Goal: Task Accomplishment & Management: Complete application form

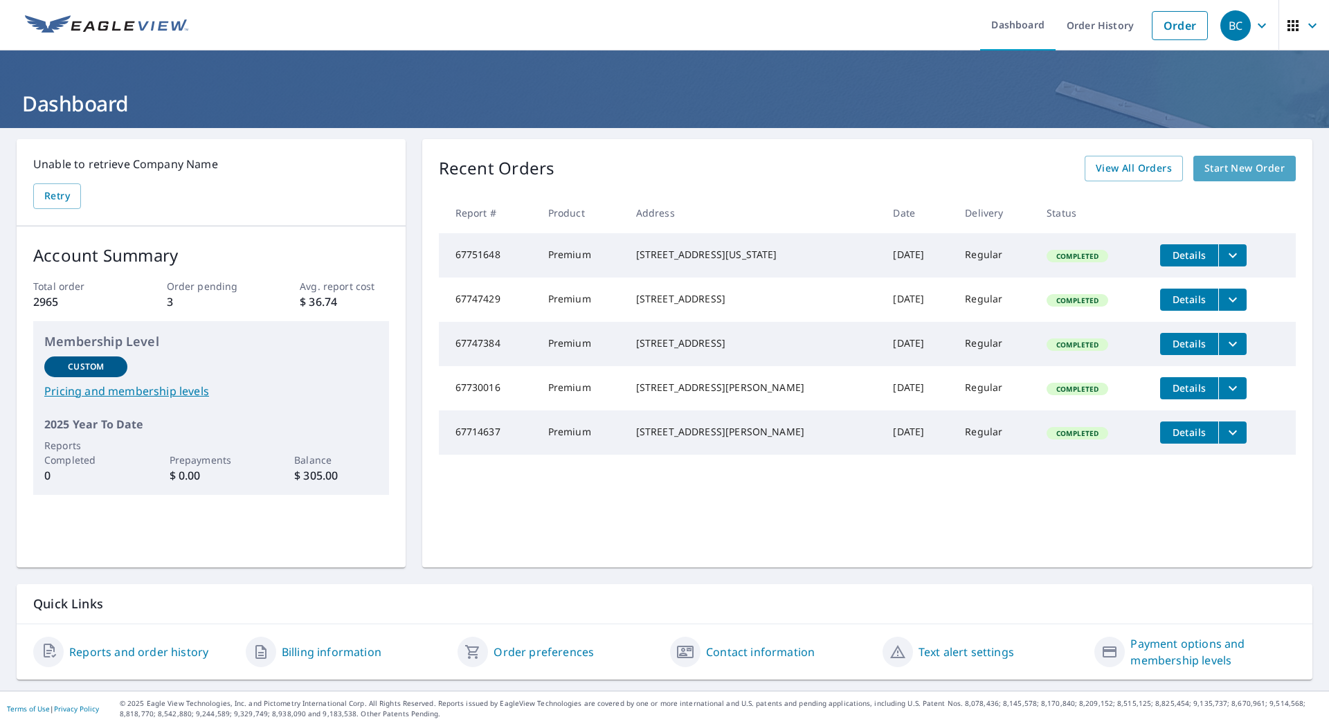
click at [1228, 169] on span "Start New Order" at bounding box center [1244, 168] width 80 height 17
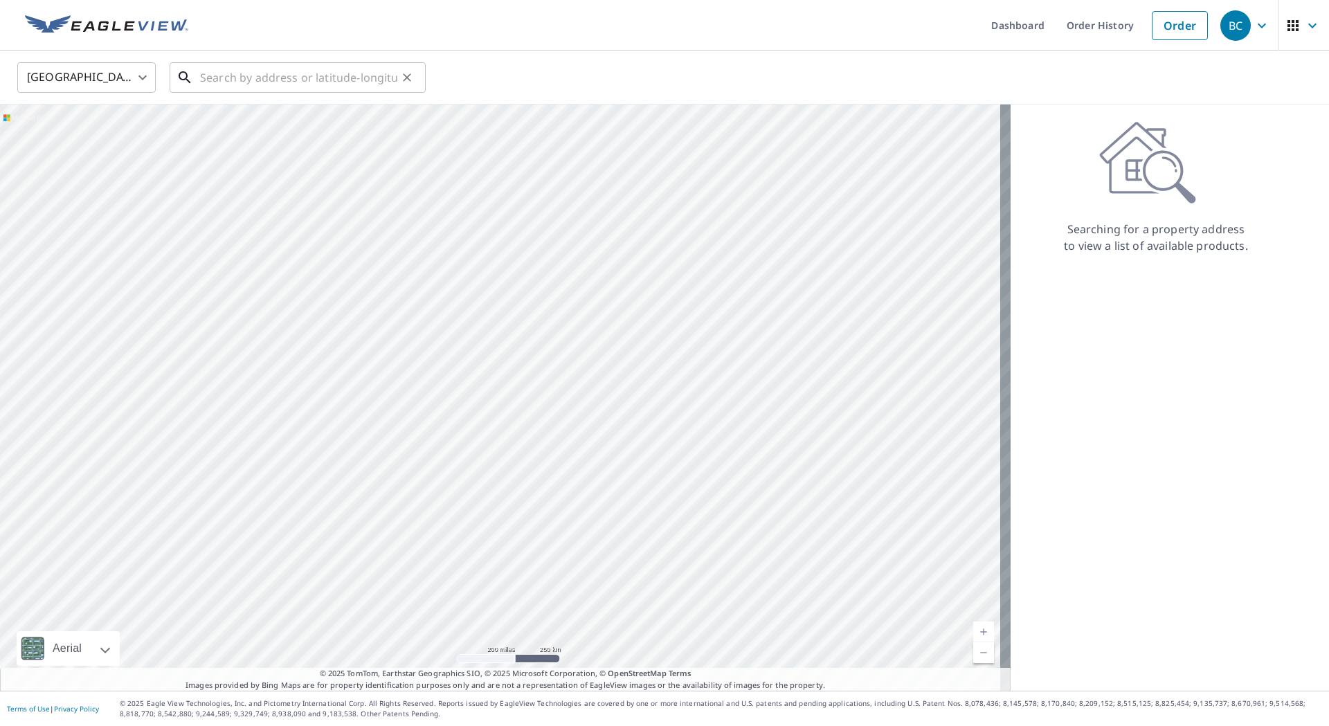
click at [300, 73] on input "text" at bounding box center [298, 77] width 197 height 39
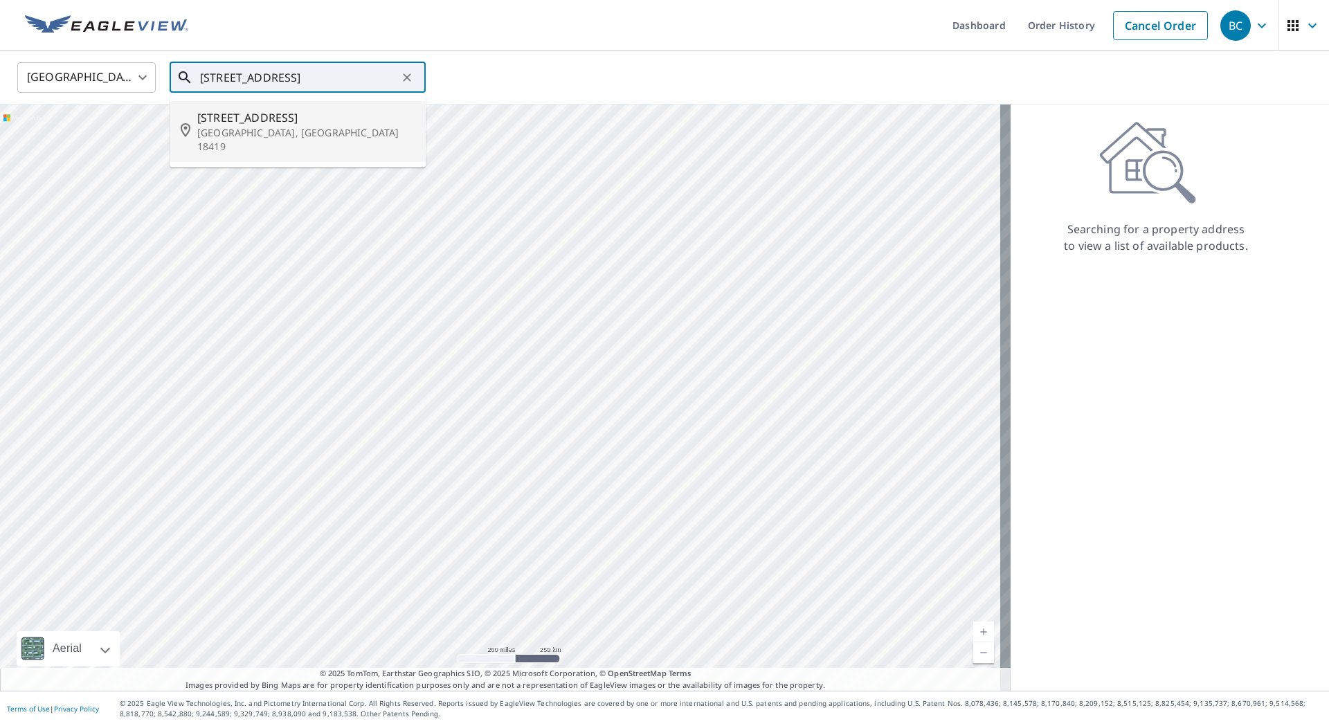
click at [255, 117] on span "[STREET_ADDRESS]" at bounding box center [305, 117] width 217 height 17
type input "[STREET_ADDRESS]"
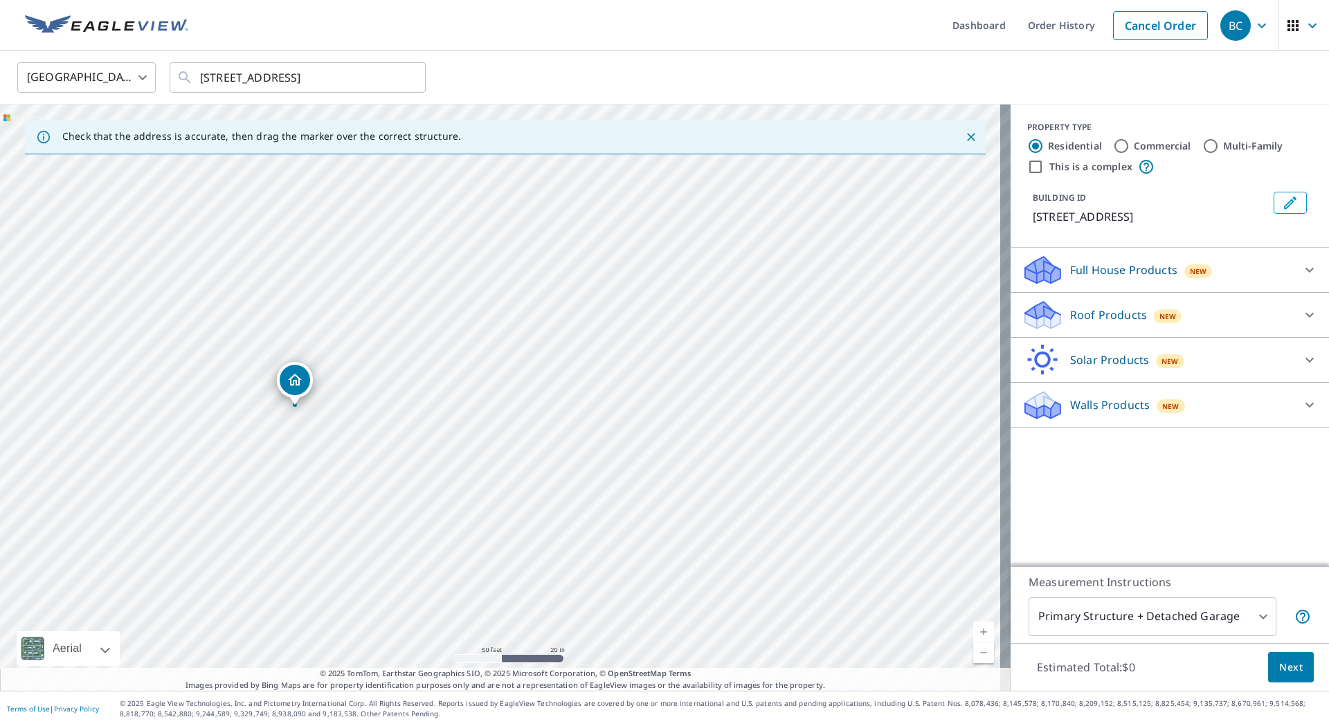
click at [1084, 311] on p "Roof Products" at bounding box center [1108, 315] width 77 height 17
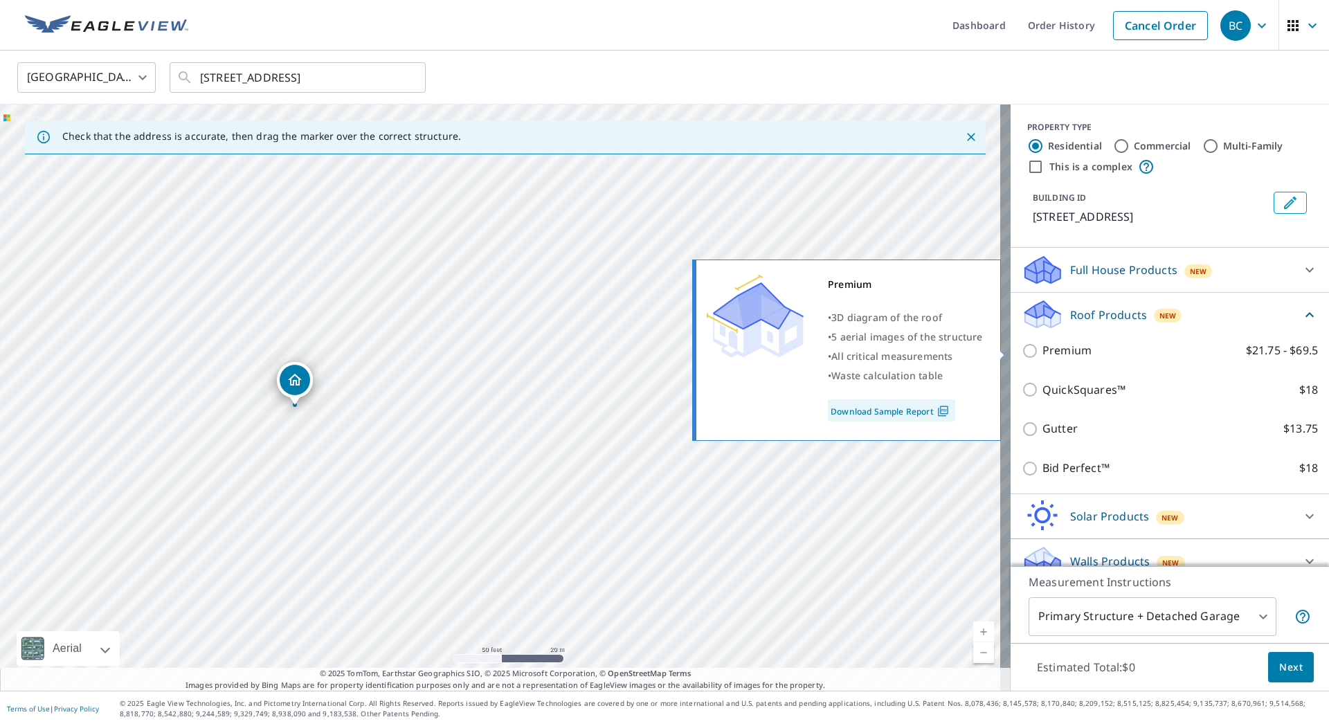
click at [1073, 352] on p "Premium" at bounding box center [1066, 350] width 49 height 17
click at [1042, 352] on input "Premium $21.75 - $69.5" at bounding box center [1031, 351] width 21 height 17
checkbox input "true"
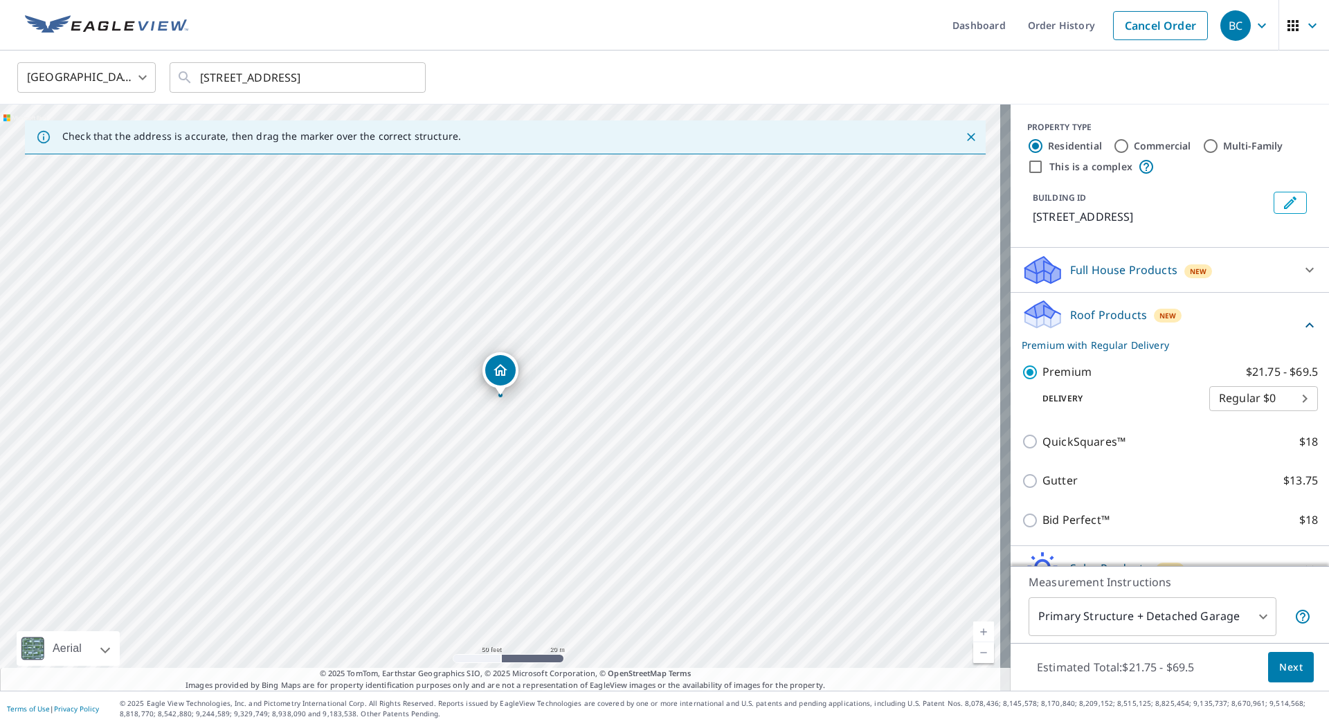
click at [1290, 668] on span "Next" at bounding box center [1291, 667] width 24 height 17
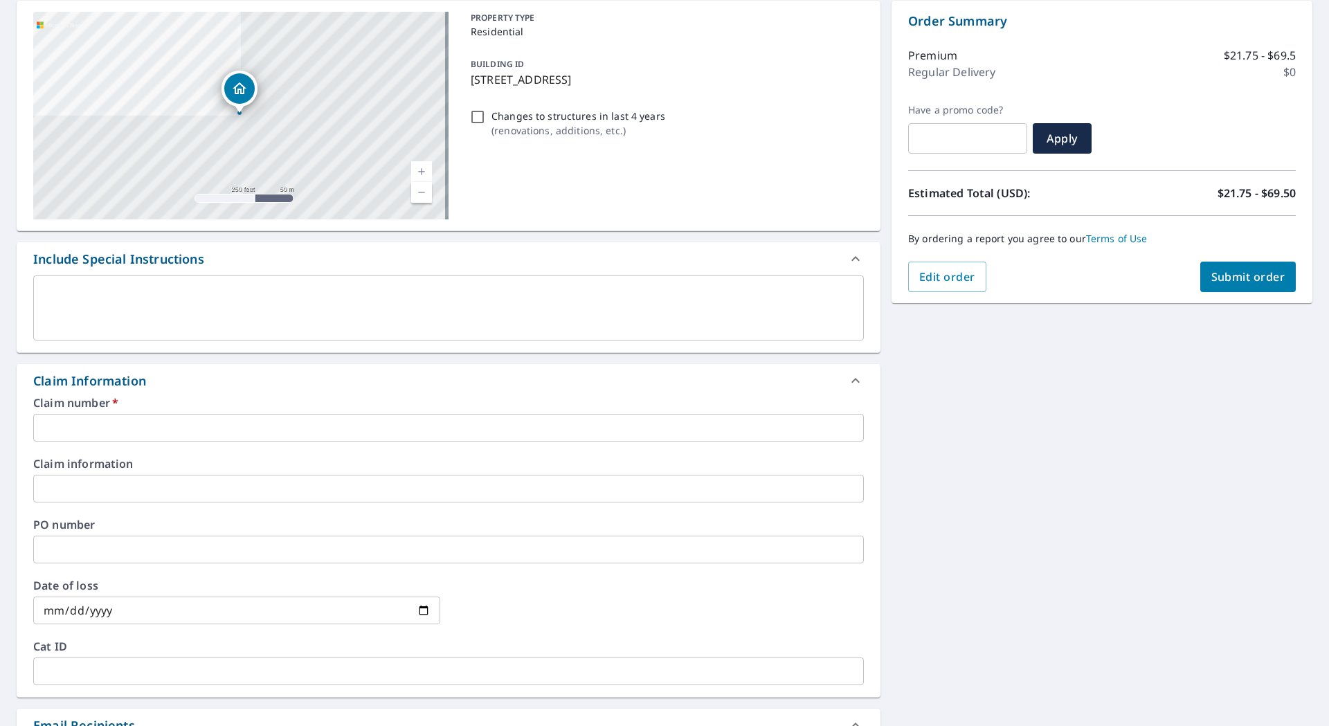
scroll to position [208, 0]
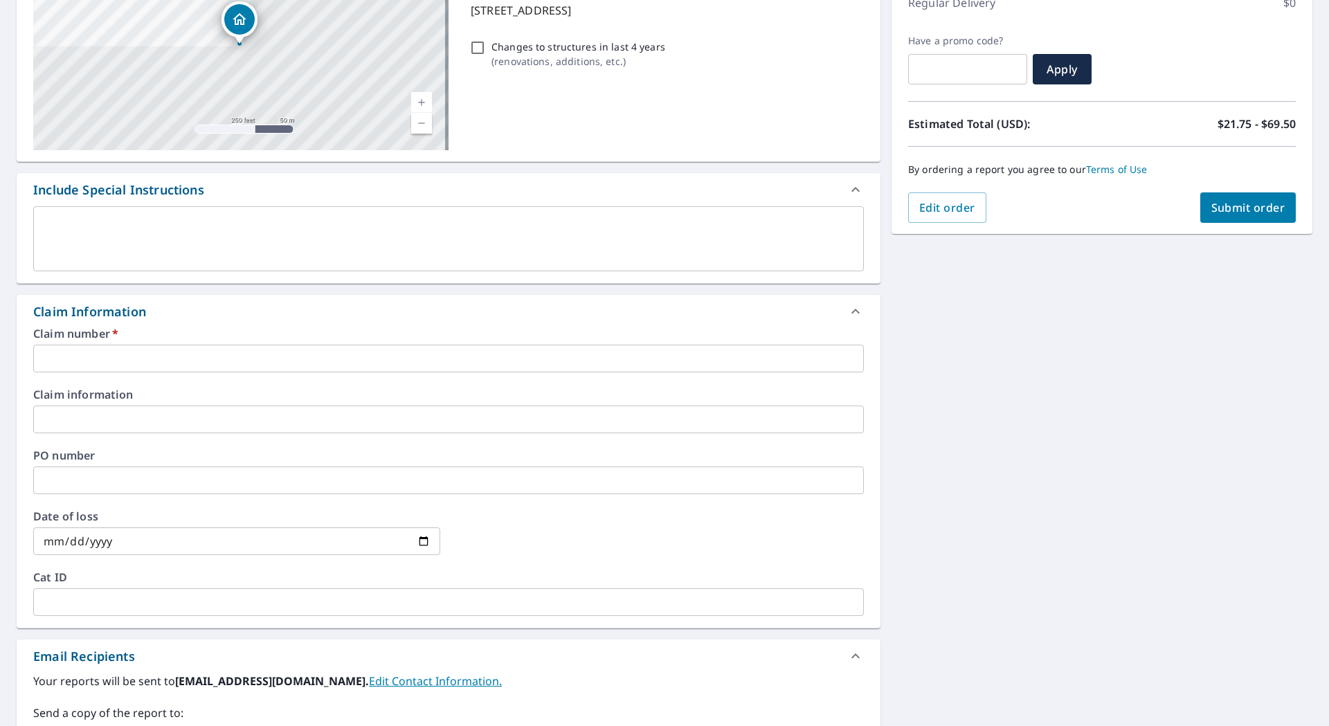
click at [275, 359] on input "text" at bounding box center [448, 359] width 830 height 28
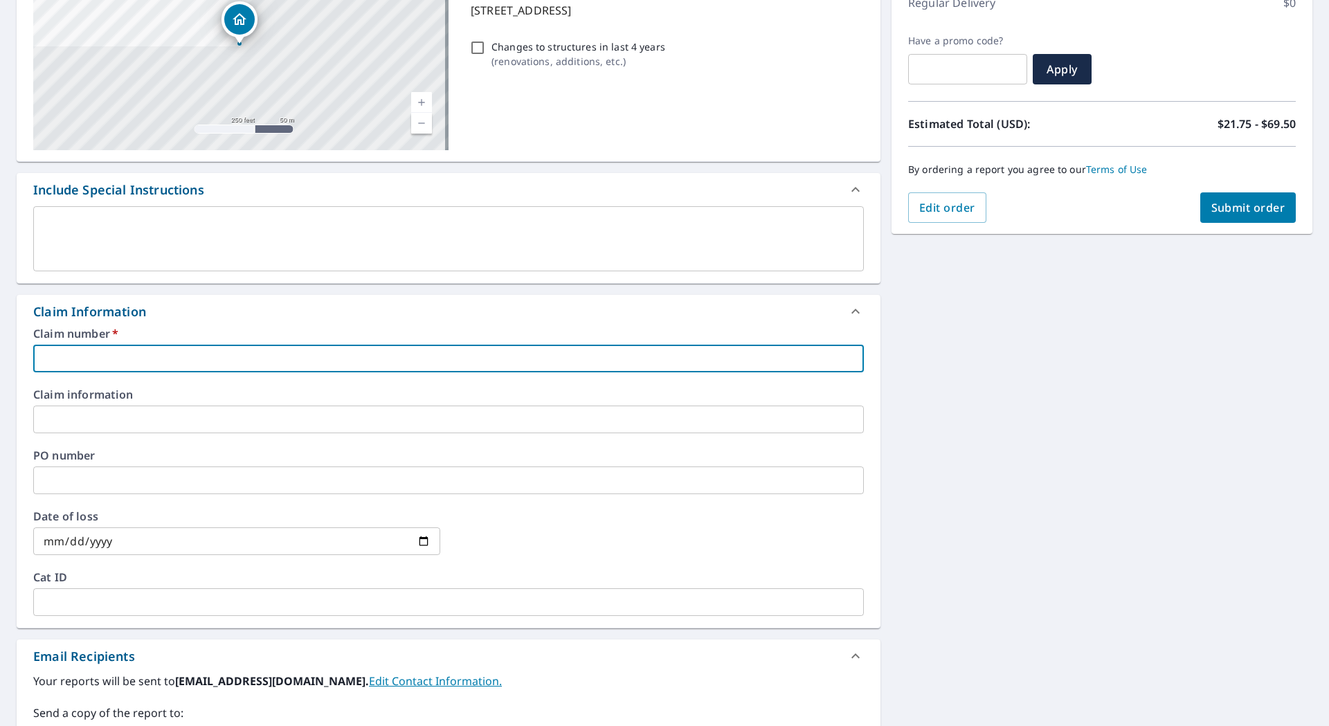
type input "3"
checkbox input "true"
type input "36"
checkbox input "true"
type input "360"
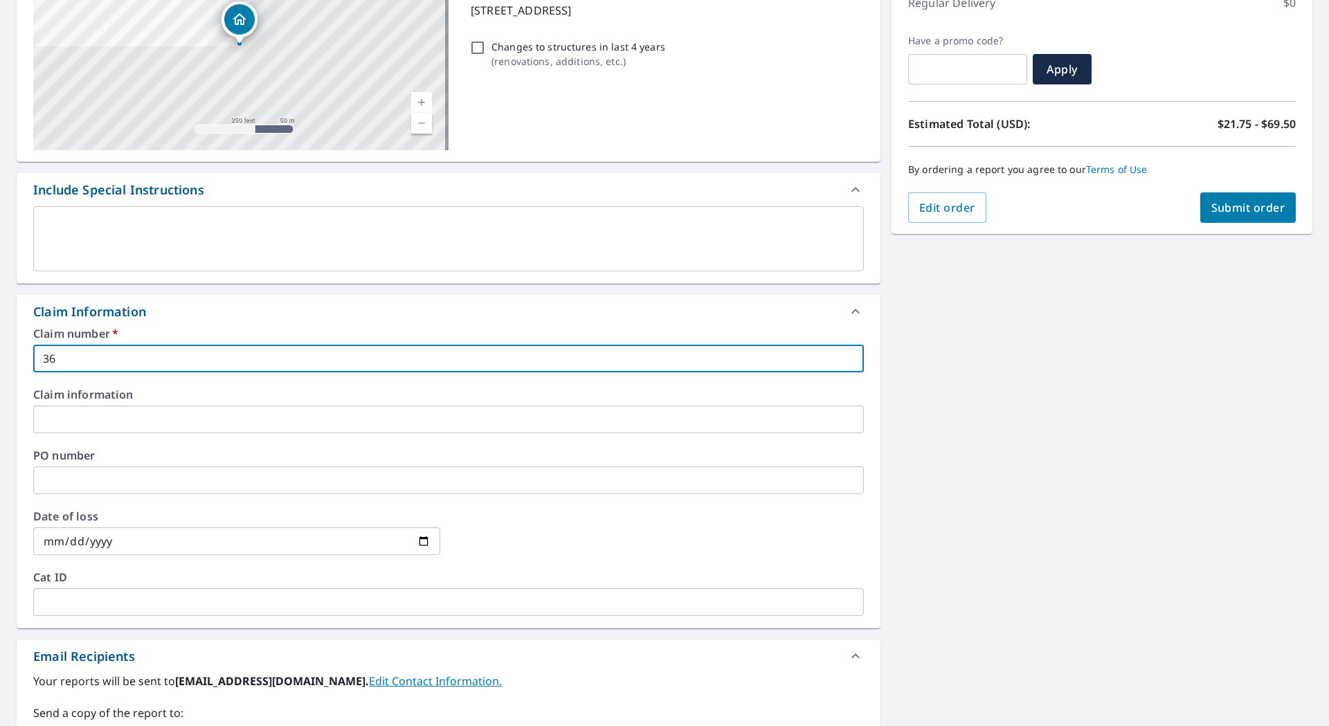
checkbox input "true"
type input "3601"
checkbox input "true"
type input "36011"
checkbox input "true"
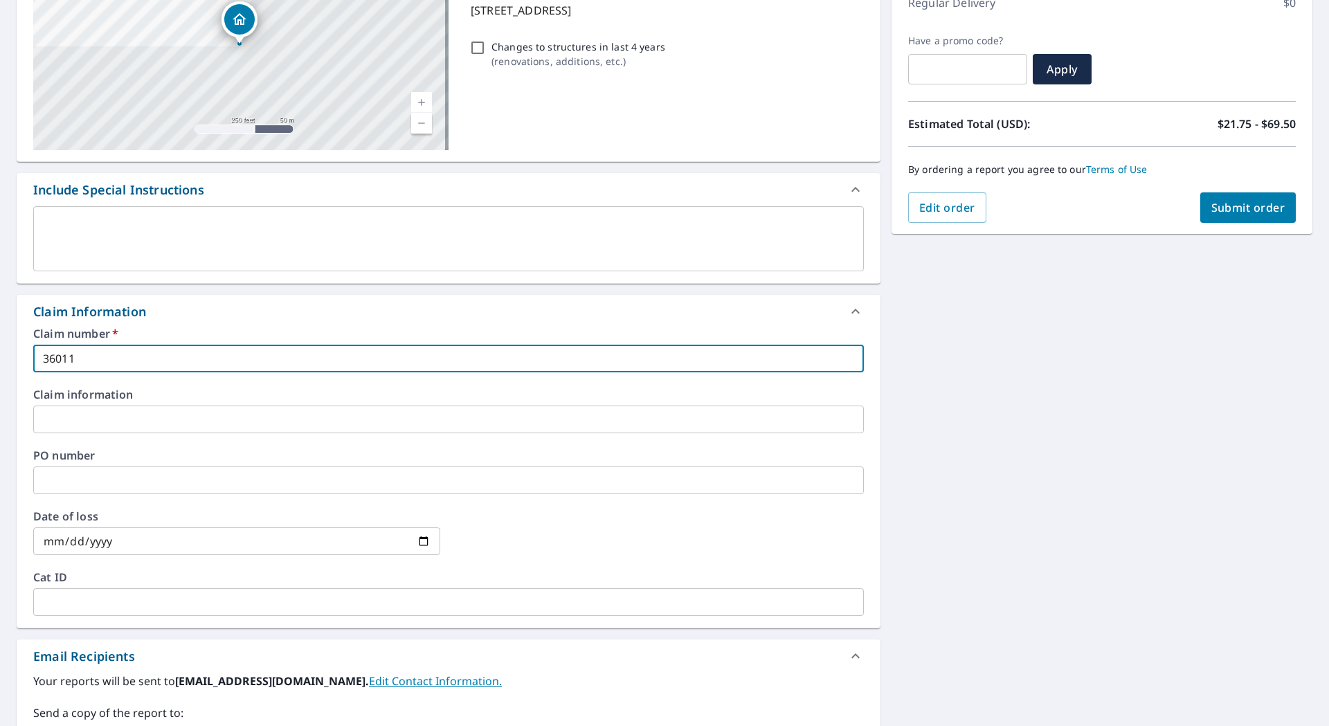
type input "360119"
checkbox input "true"
type input "3601199"
checkbox input "true"
type input "3601199"
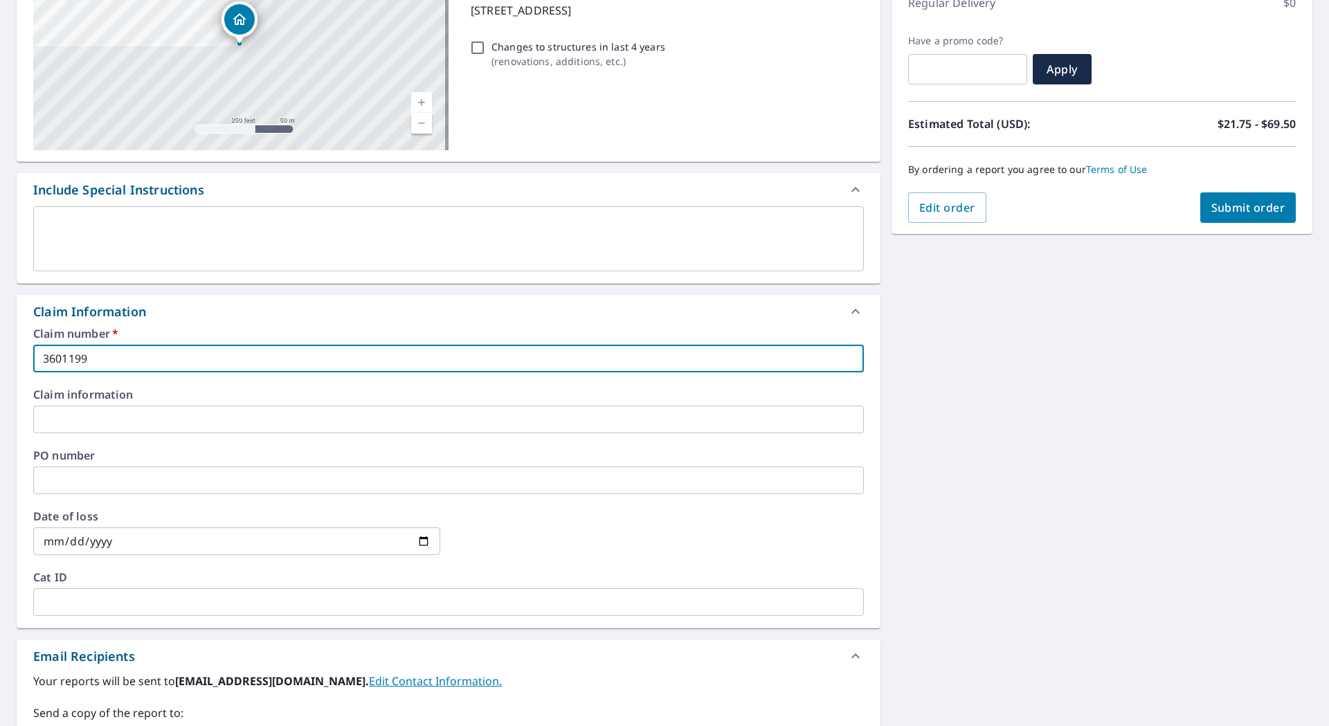
click at [189, 412] on input "text" at bounding box center [448, 419] width 830 height 28
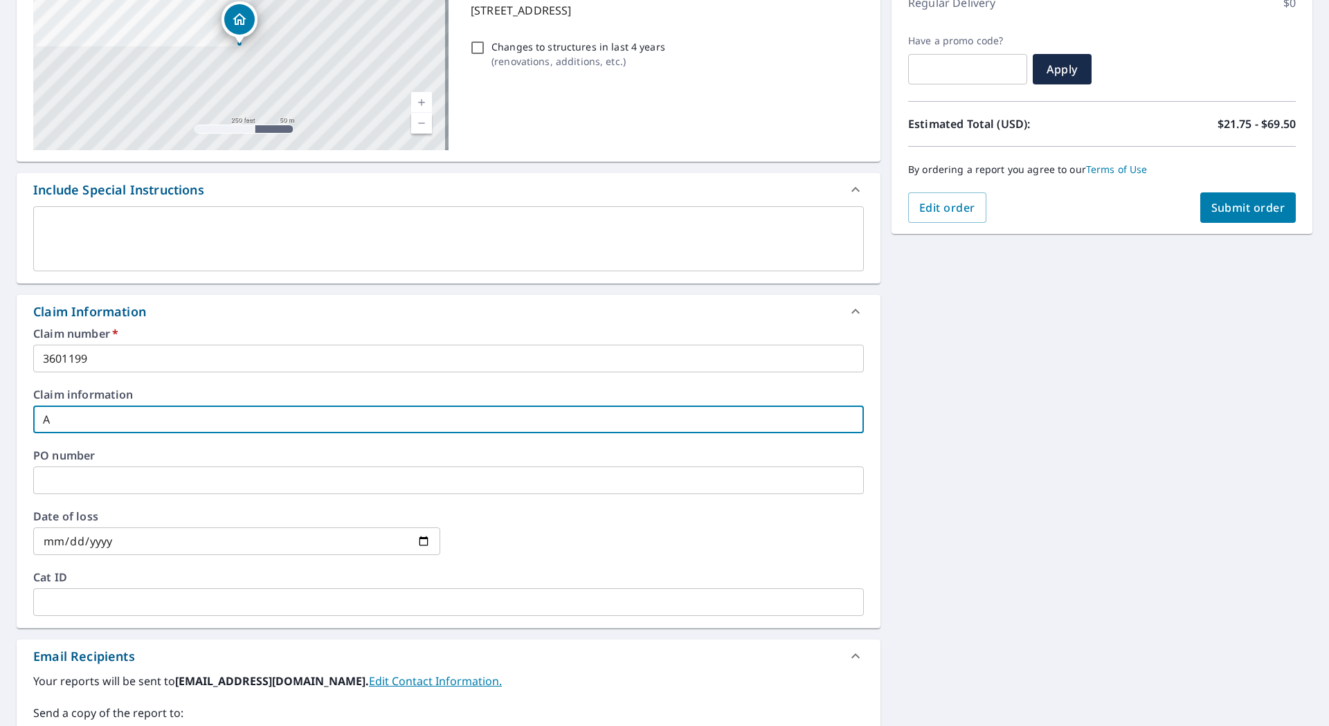
type input "A"
checkbox input "true"
type input "AP"
checkbox input "true"
type input "APP"
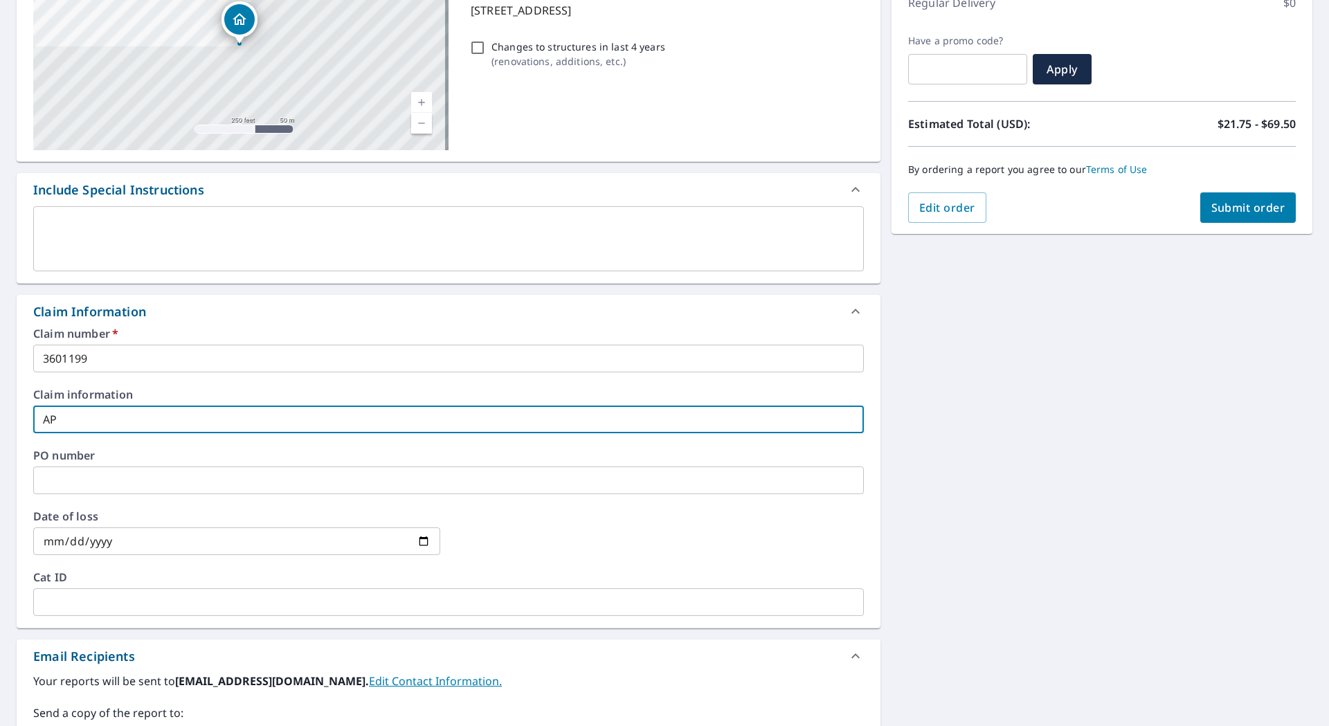
checkbox input "true"
type input "APPA"
checkbox input "true"
type input "APPAL"
checkbox input "true"
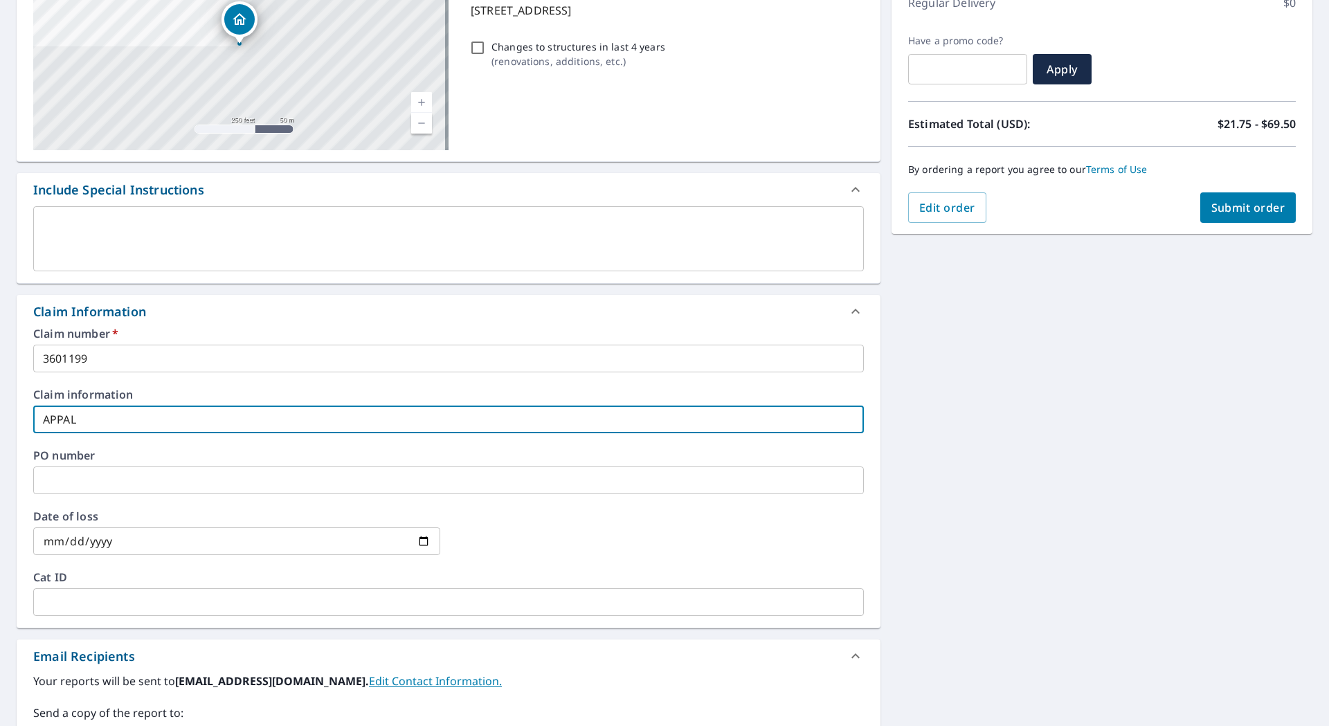
type input "[PERSON_NAME]"
checkbox input "true"
type input "APPALAC"
checkbox input "true"
type input "APPALACI"
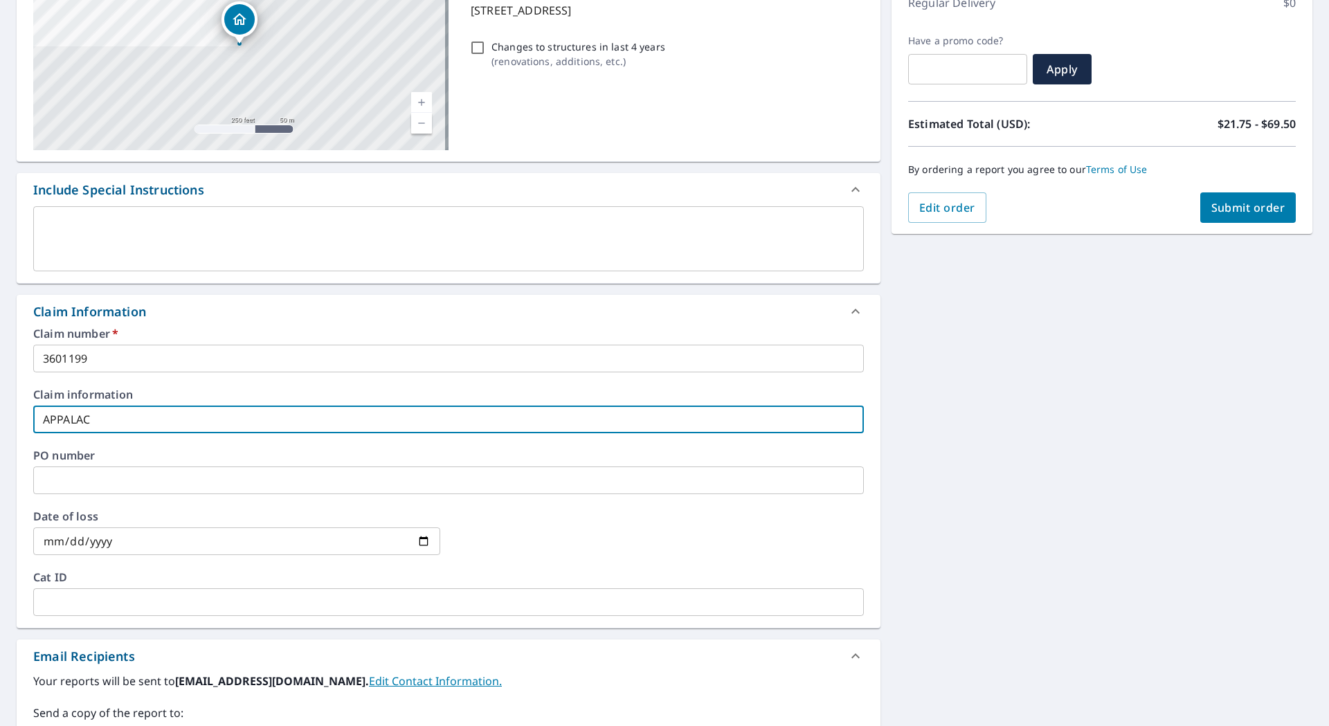
checkbox input "true"
type input "APPALACIA"
checkbox input "true"
type input "APPALACIAN"
checkbox input "true"
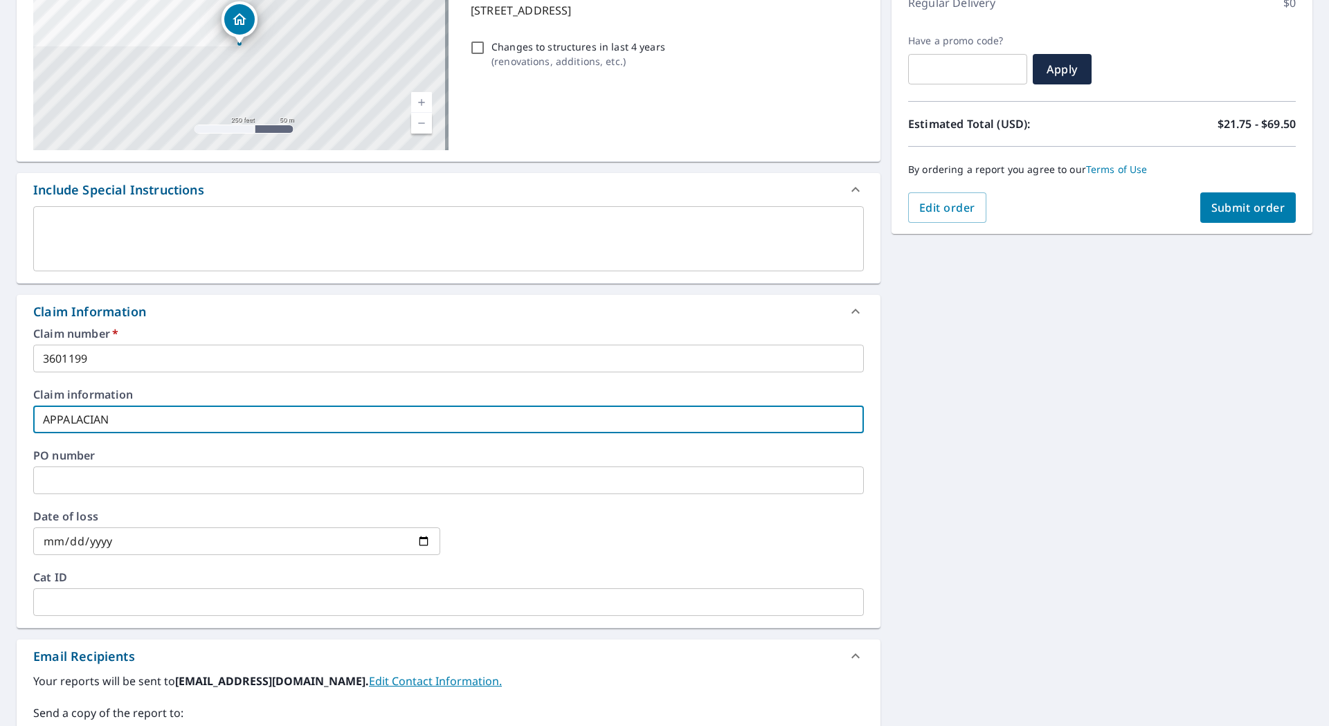
type input "APPALACIAN"
checkbox input "true"
type input "APPALACIAN S"
checkbox input "true"
type input "APPALACIAN SI"
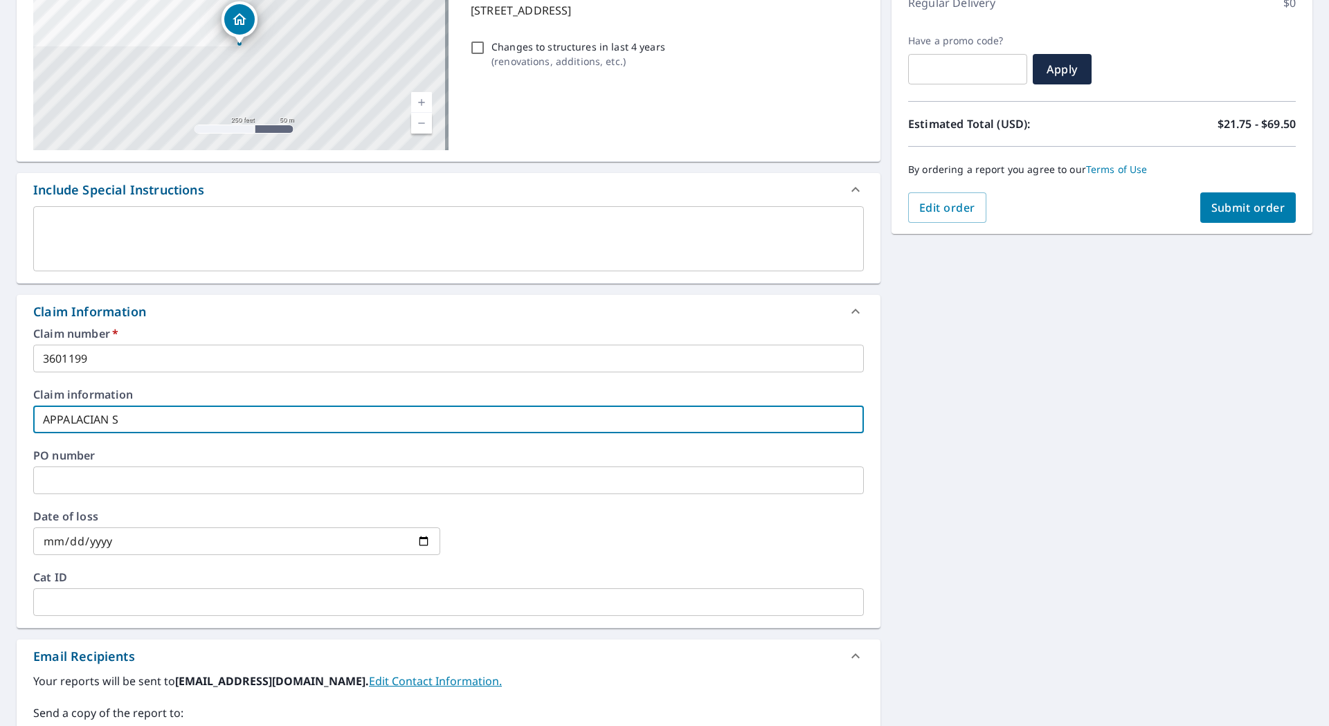
checkbox input "true"
type input "APPALACIAN SID"
checkbox input "true"
type input "APPALACIAN SIDI"
checkbox input "true"
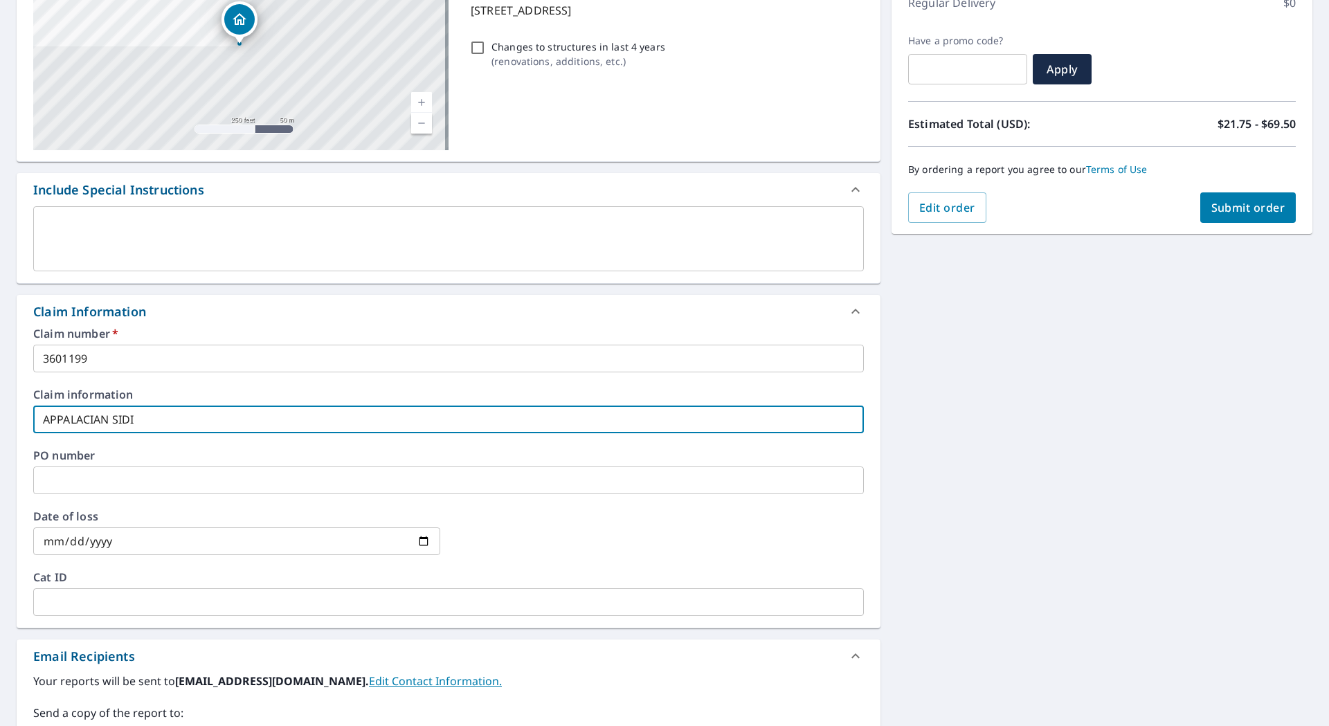
type input "APPALACIAN SIDIN"
checkbox input "true"
type input "APPALACIAN SIDING"
checkbox input "true"
type input "APPALACIAN SIDING"
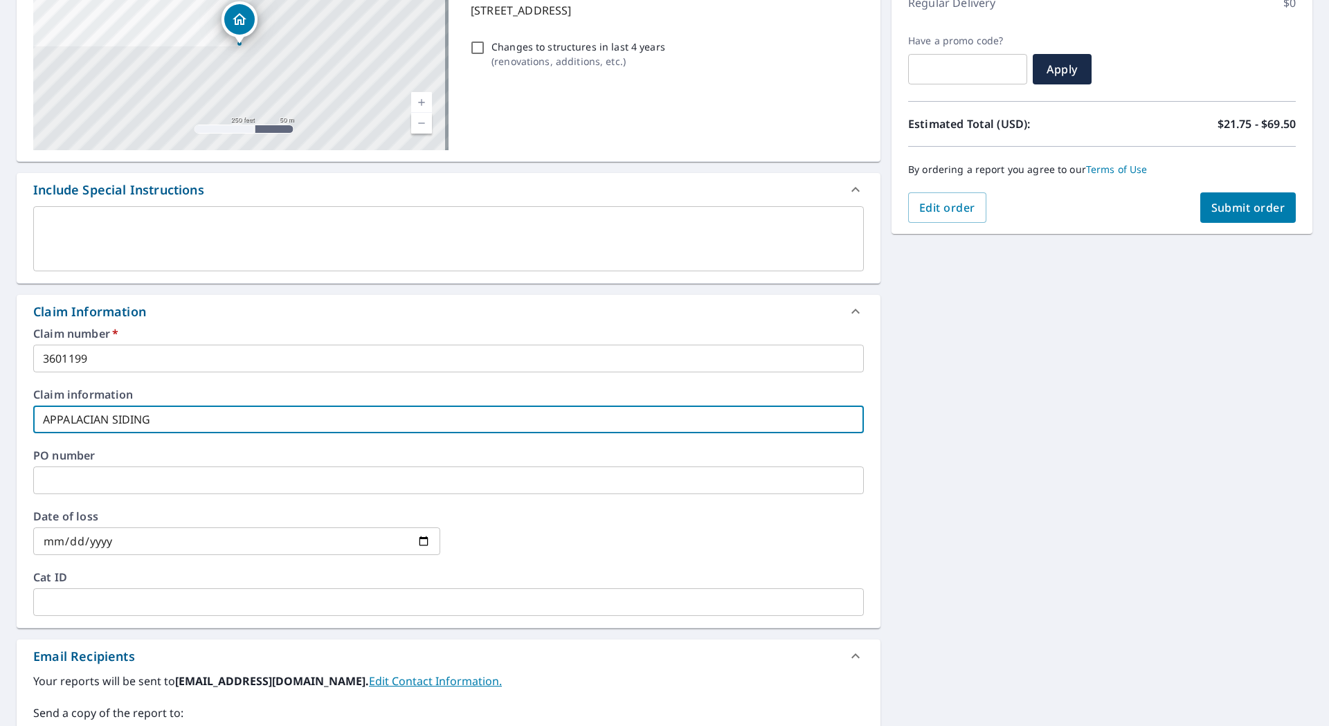
click at [111, 475] on input "text" at bounding box center [448, 480] width 830 height 28
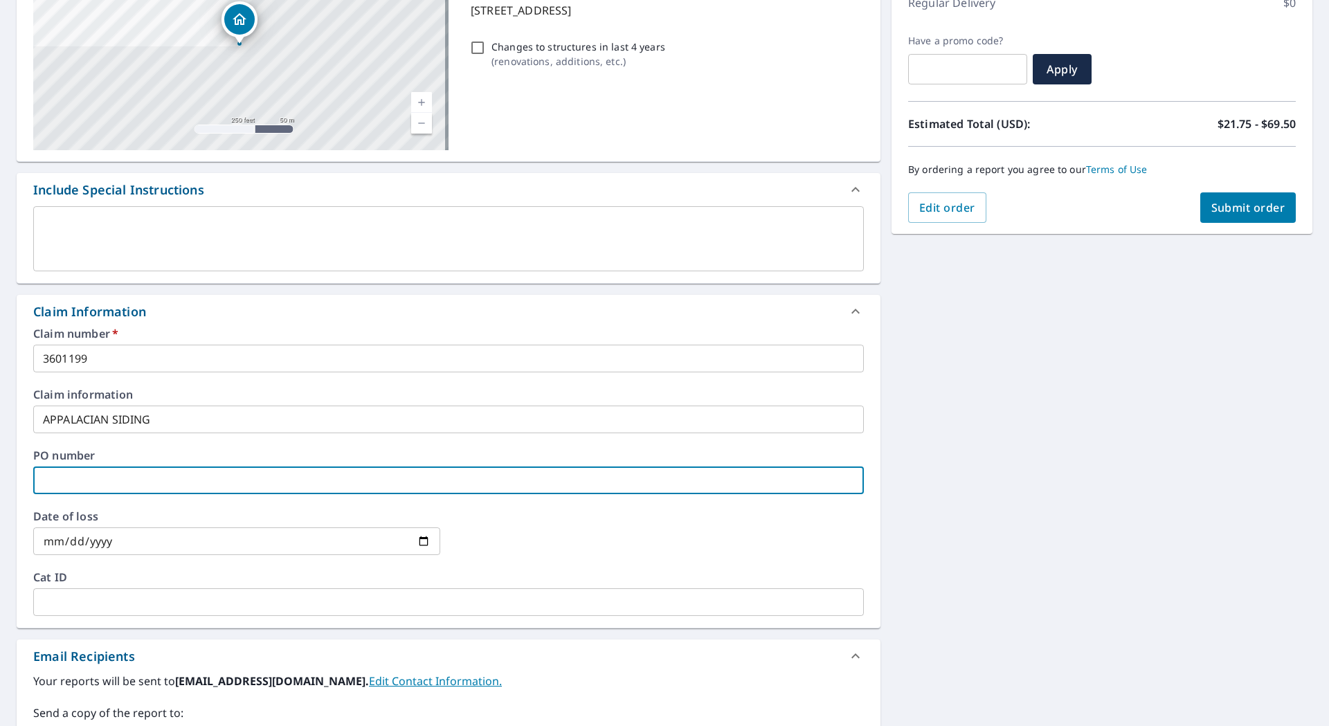
paste input "[EMAIL_ADDRESS][DOMAIN_NAME]"
type input "[EMAIL_ADDRESS][DOMAIN_NAME]"
checkbox input "true"
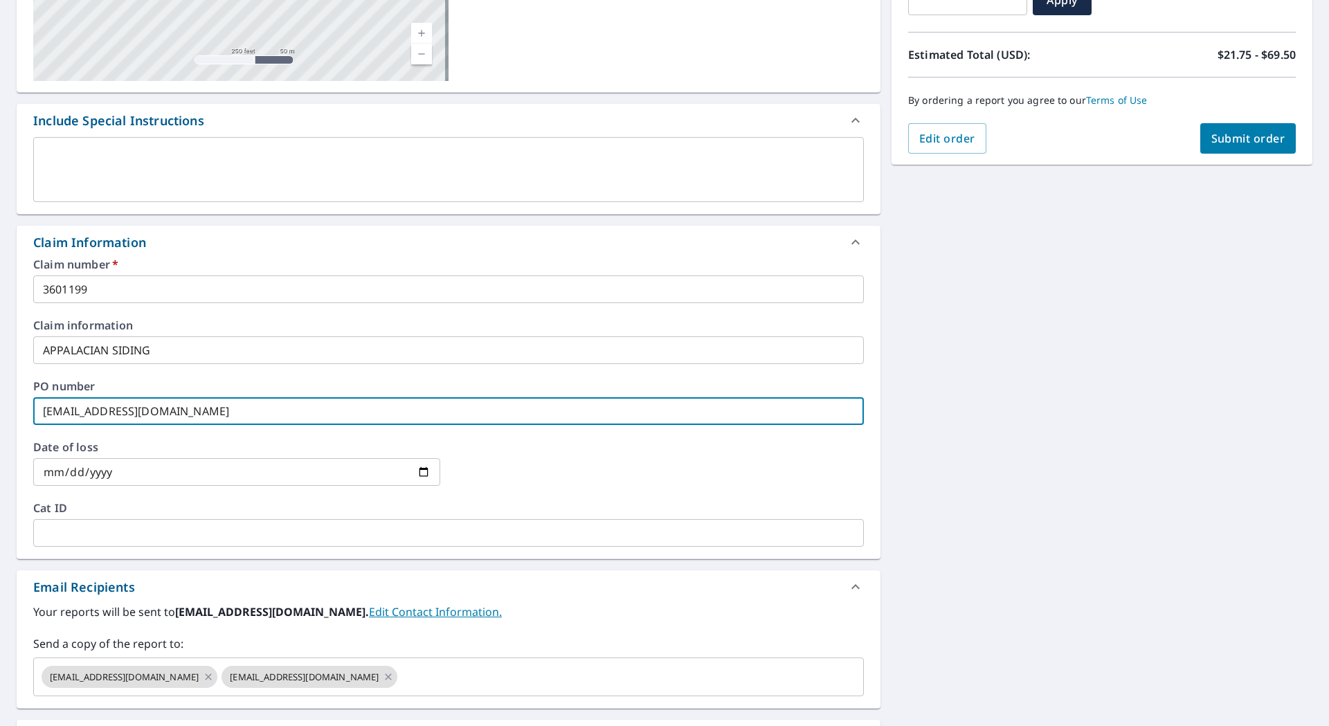
scroll to position [346, 0]
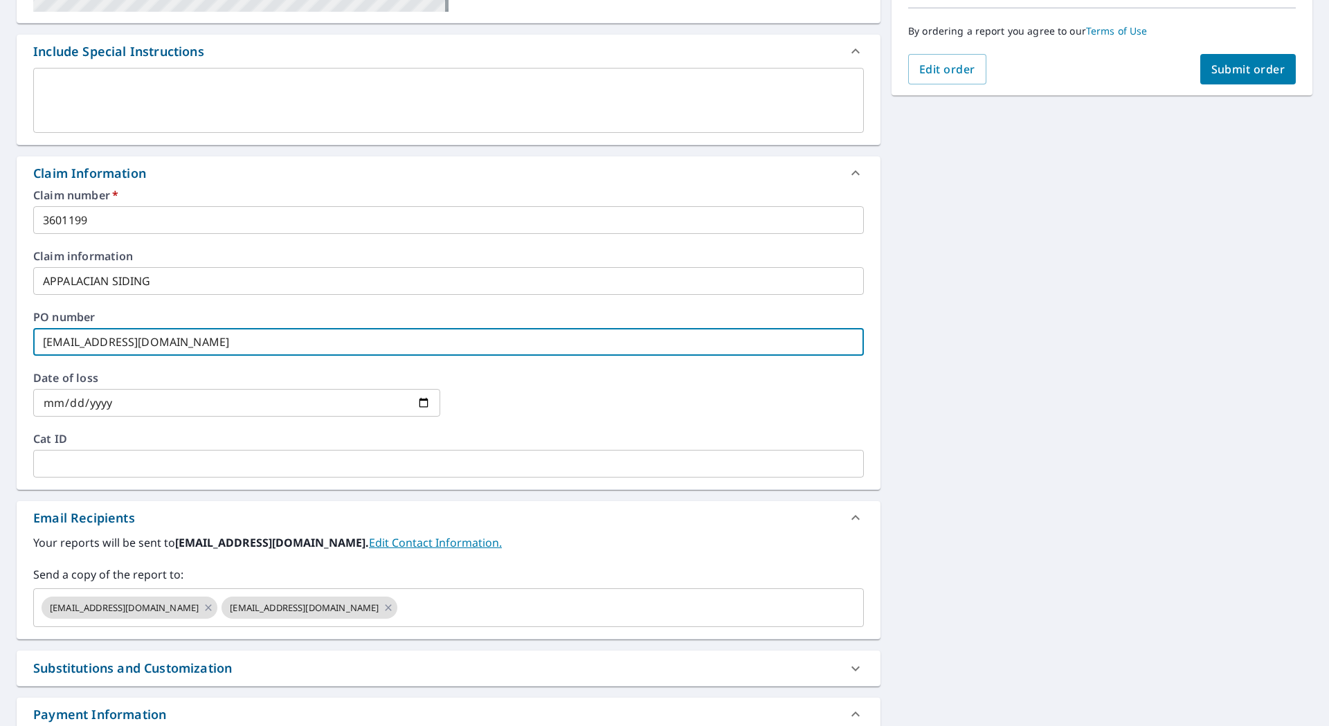
drag, startPoint x: 235, startPoint y: 345, endPoint x: 0, endPoint y: 324, distance: 236.2
click at [0, 324] on div "[STREET_ADDRESS] A standard road map Aerial A detailed look from above Labels L…" at bounding box center [664, 309] width 1329 height 1054
type input "3"
checkbox input "true"
type input "36"
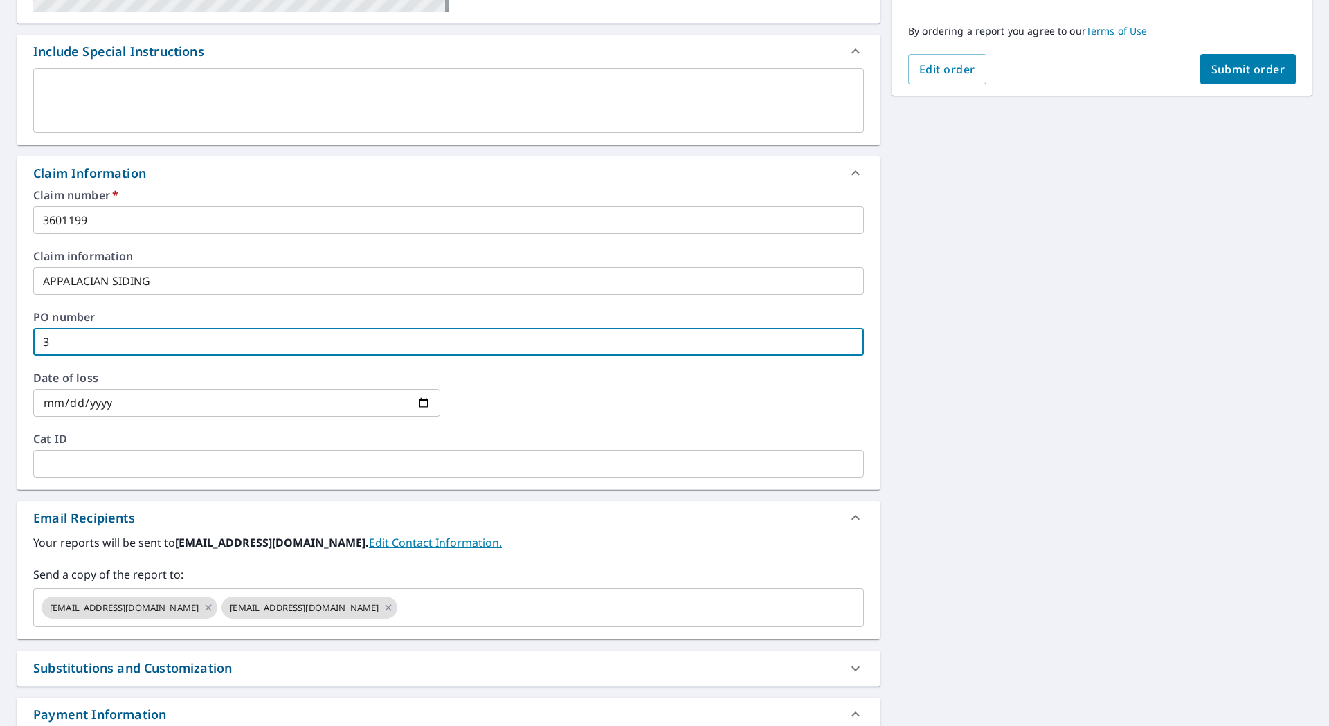
checkbox input "true"
type input "360"
checkbox input "true"
type input "3601"
checkbox input "true"
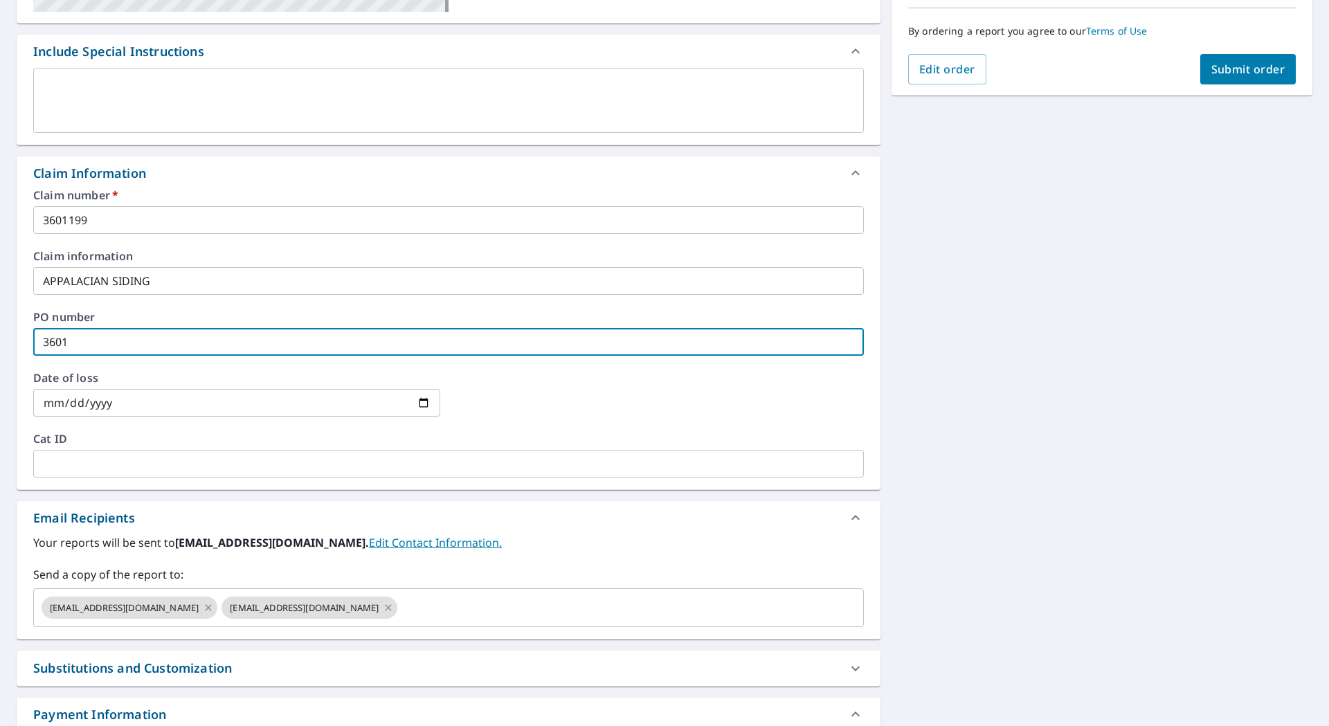
type input "36011"
checkbox input "true"
type input "360119"
checkbox input "true"
type input "3601199"
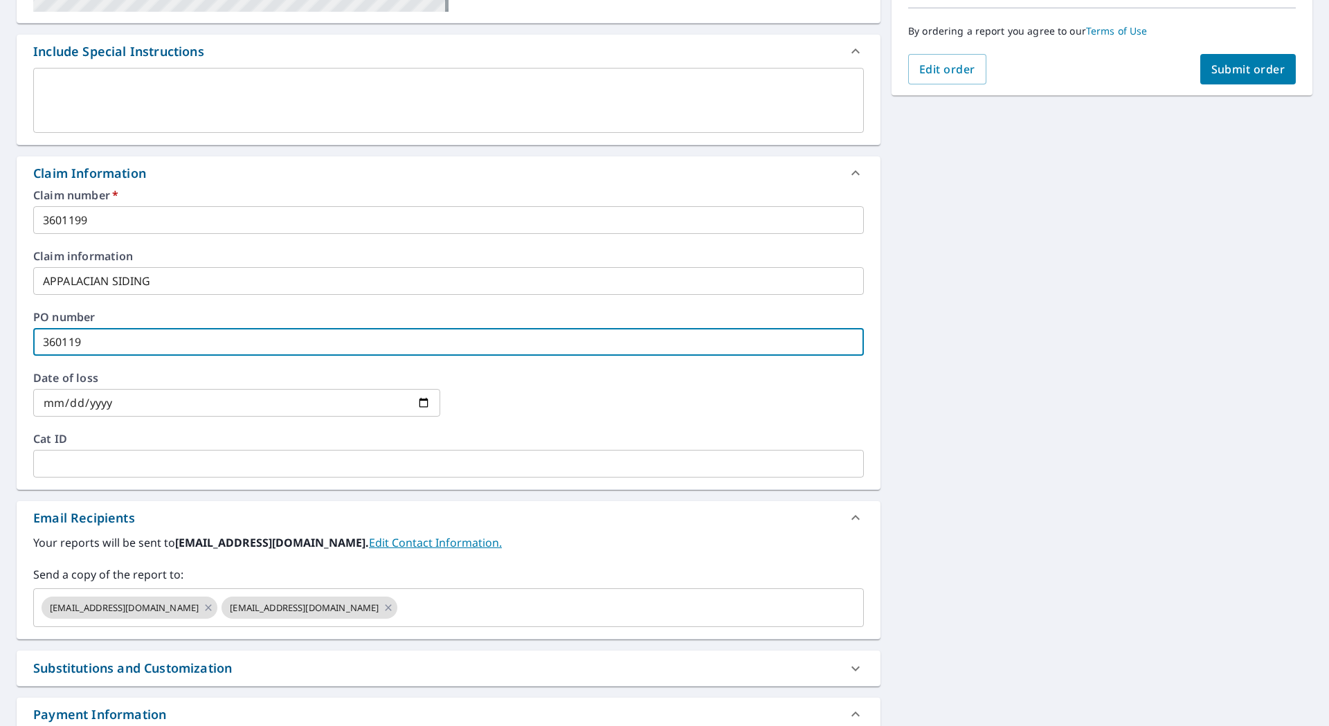
checkbox input "true"
type input "3601199"
click at [426, 401] on input "date" at bounding box center [236, 403] width 407 height 28
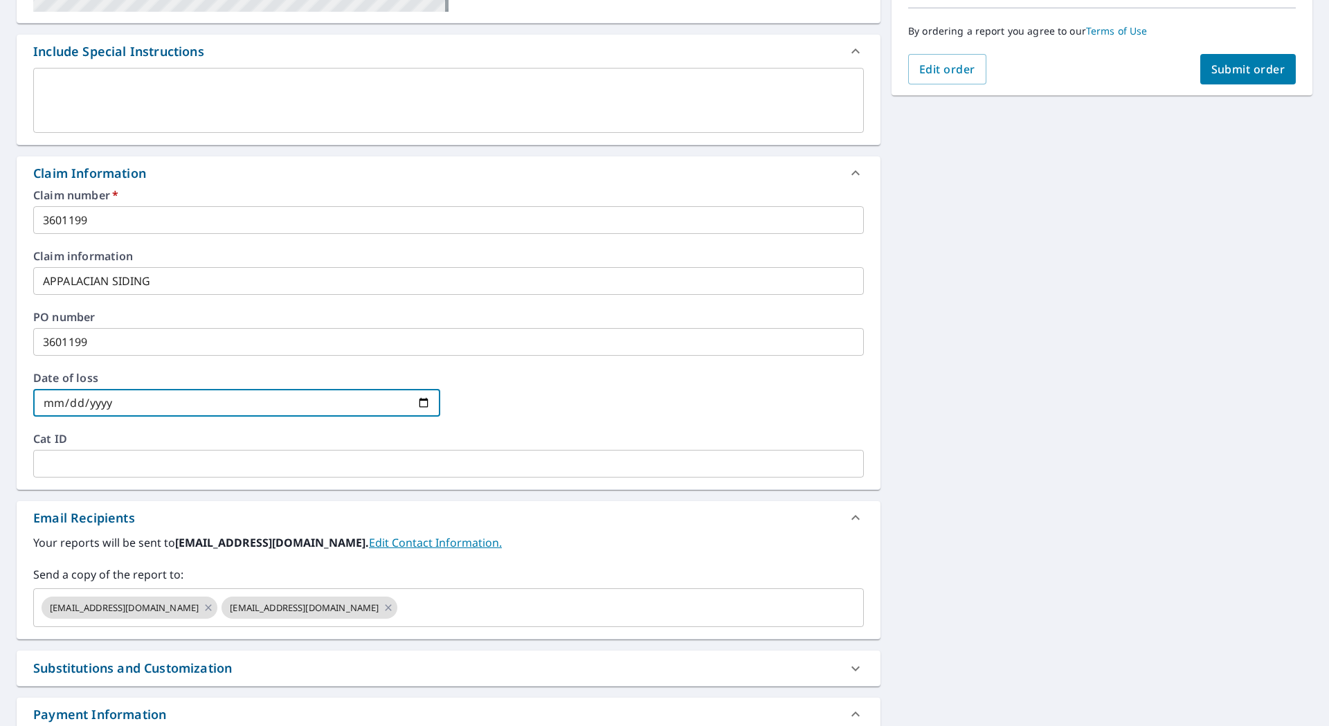
type input "[DATE]"
checkbox input "true"
type input "[DATE]"
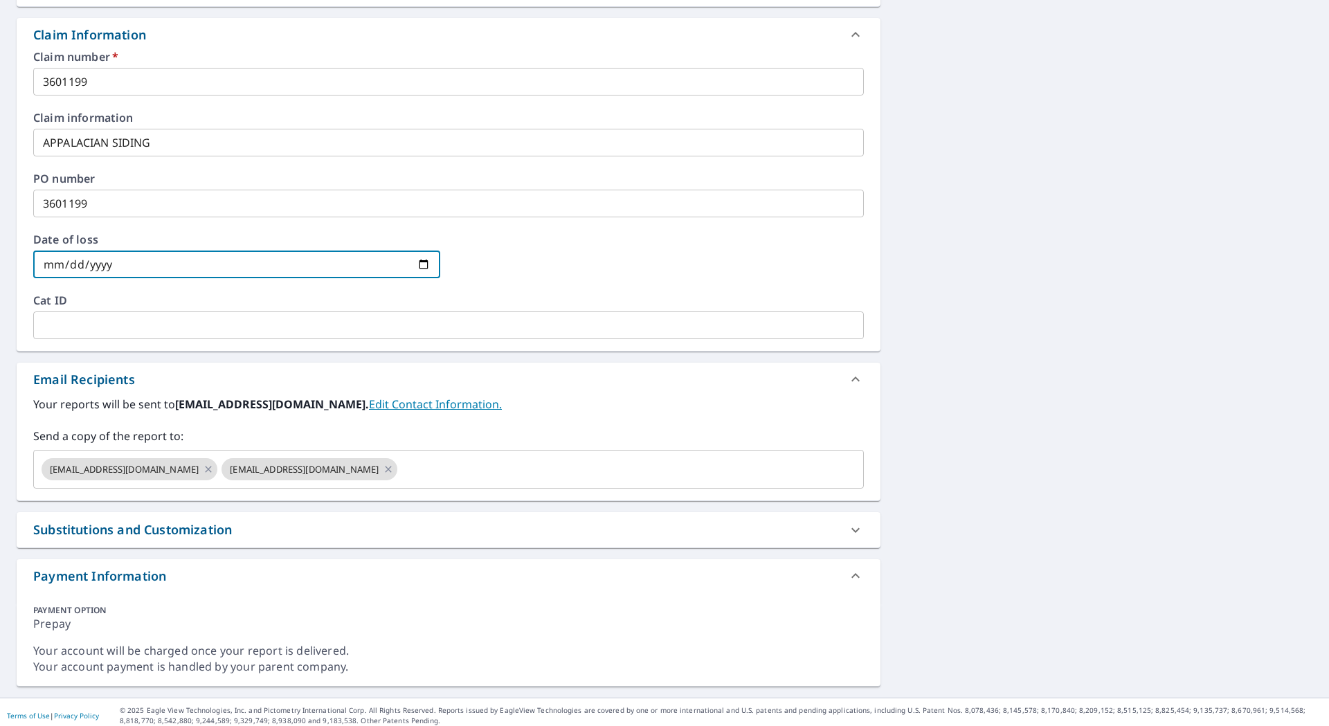
scroll to position [491, 0]
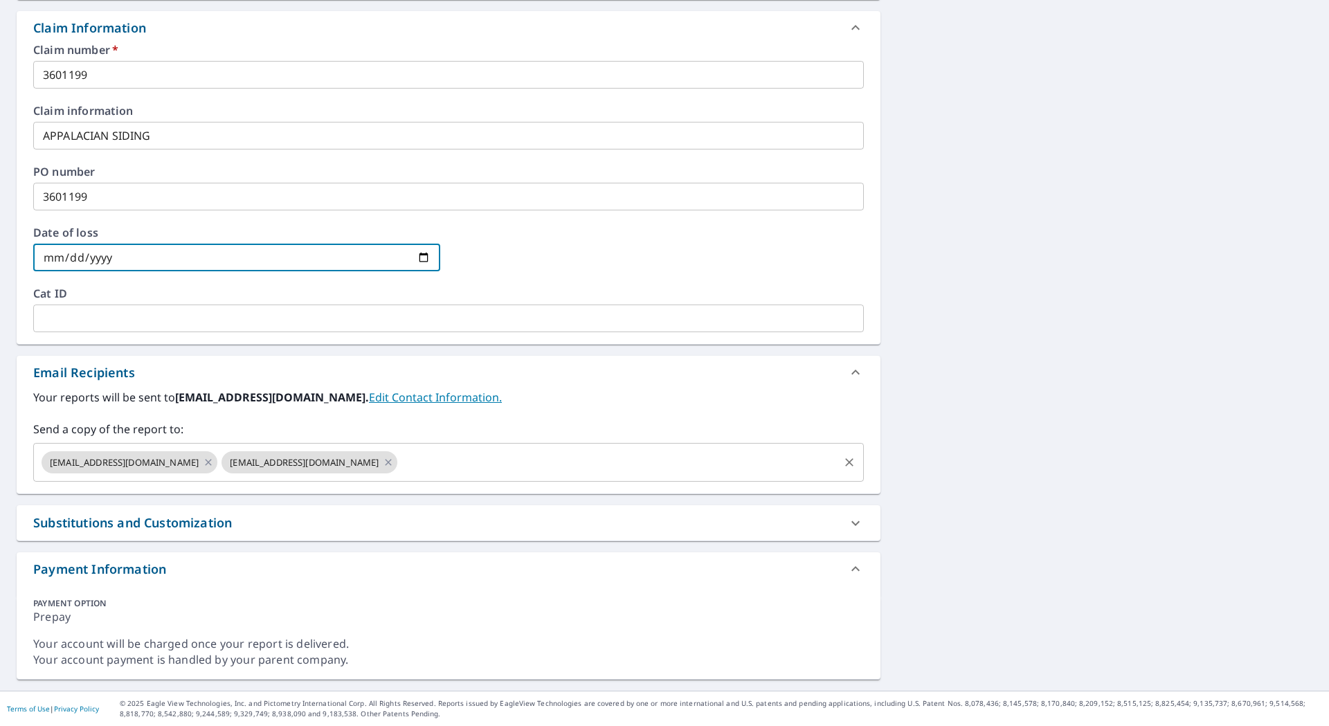
click at [399, 464] on input "text" at bounding box center [617, 462] width 437 height 26
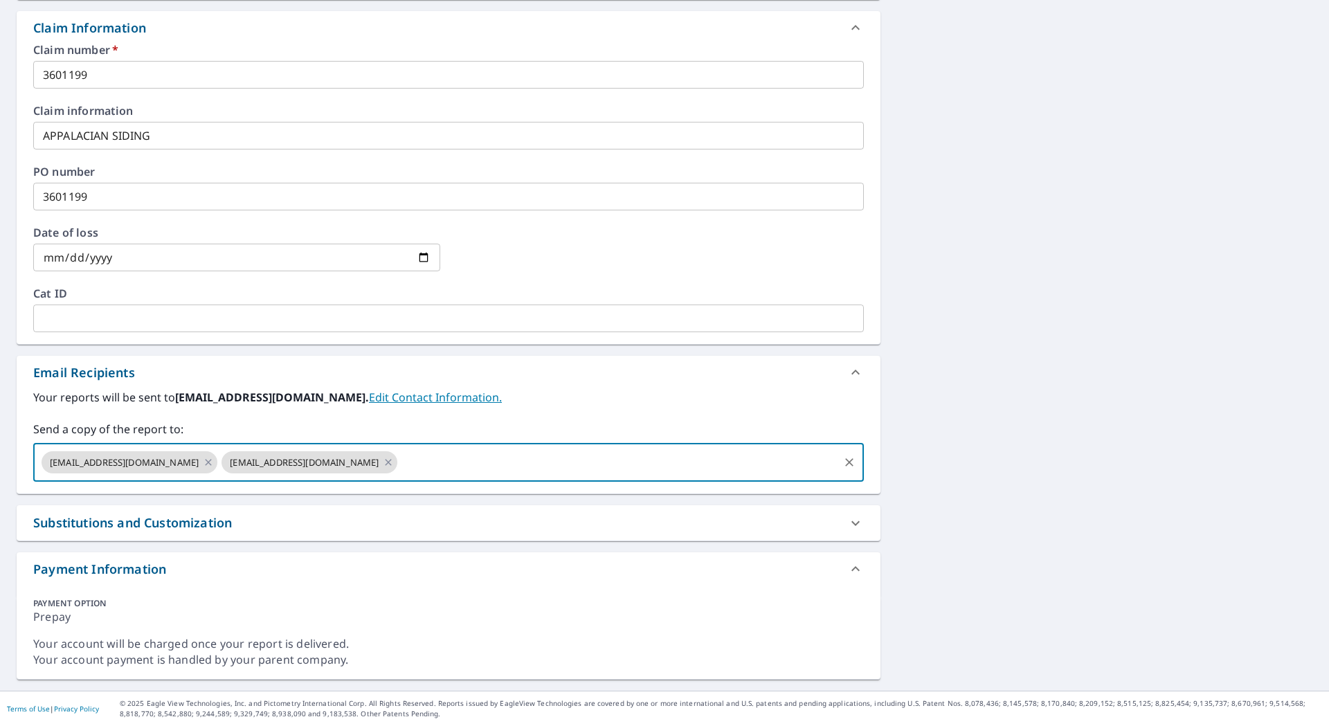
paste input "[EMAIL_ADDRESS][DOMAIN_NAME]"
type input "[EMAIL_ADDRESS][DOMAIN_NAME]"
checkbox input "true"
type input "[EMAIL_ADDRESS][DOMAIN_NAME]"
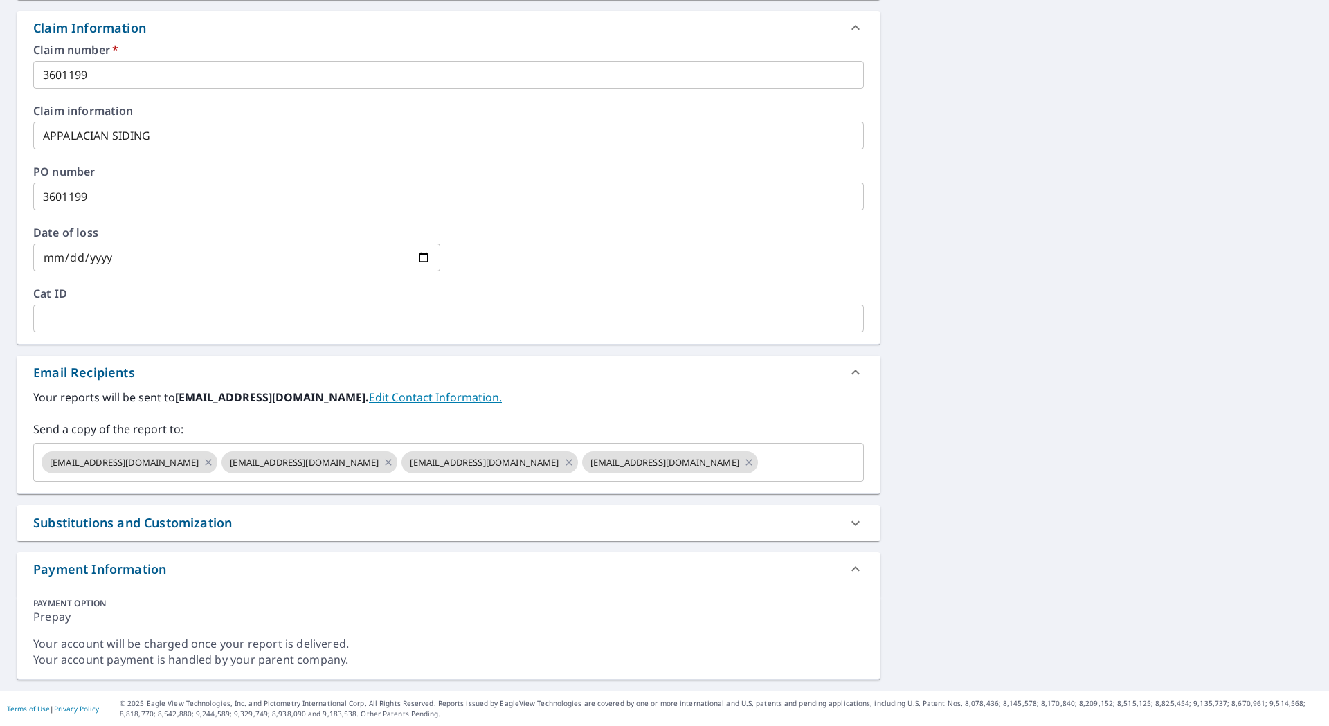
click at [491, 520] on div "Substitutions and Customization" at bounding box center [435, 522] width 805 height 19
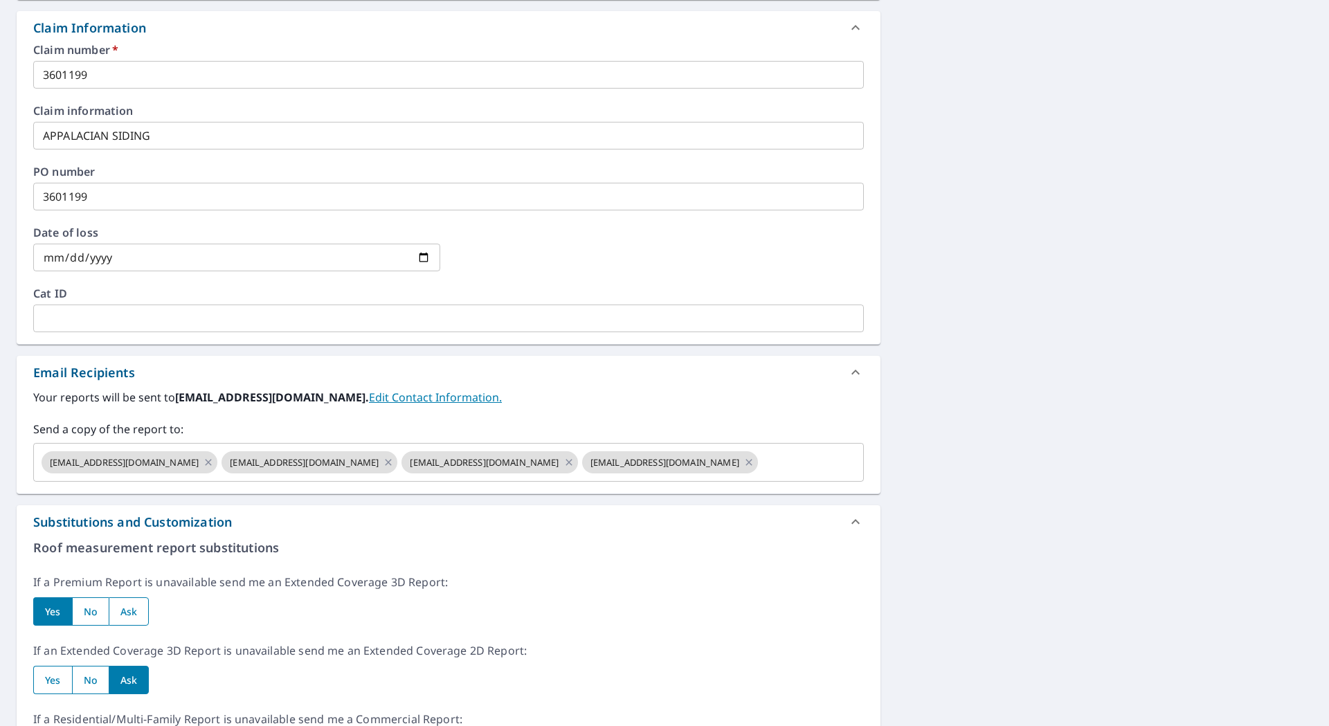
scroll to position [630, 0]
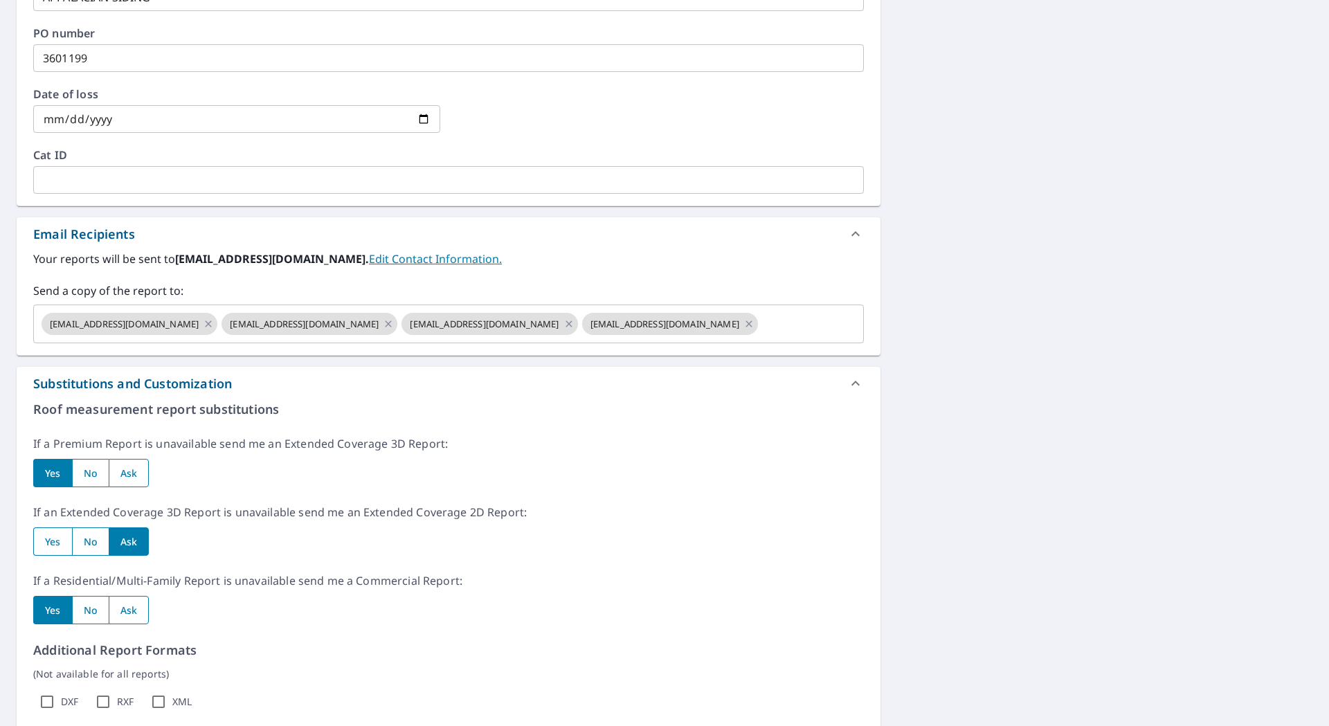
click at [847, 386] on icon at bounding box center [855, 383] width 17 height 17
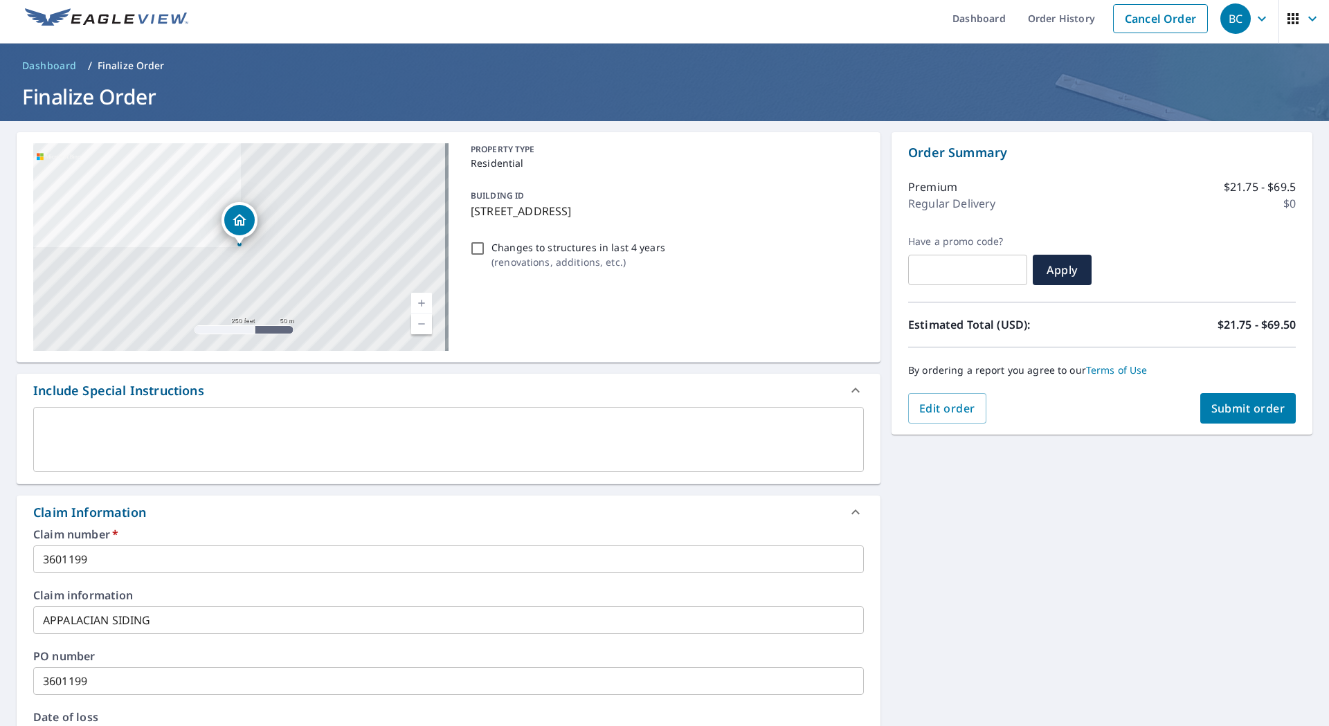
scroll to position [0, 0]
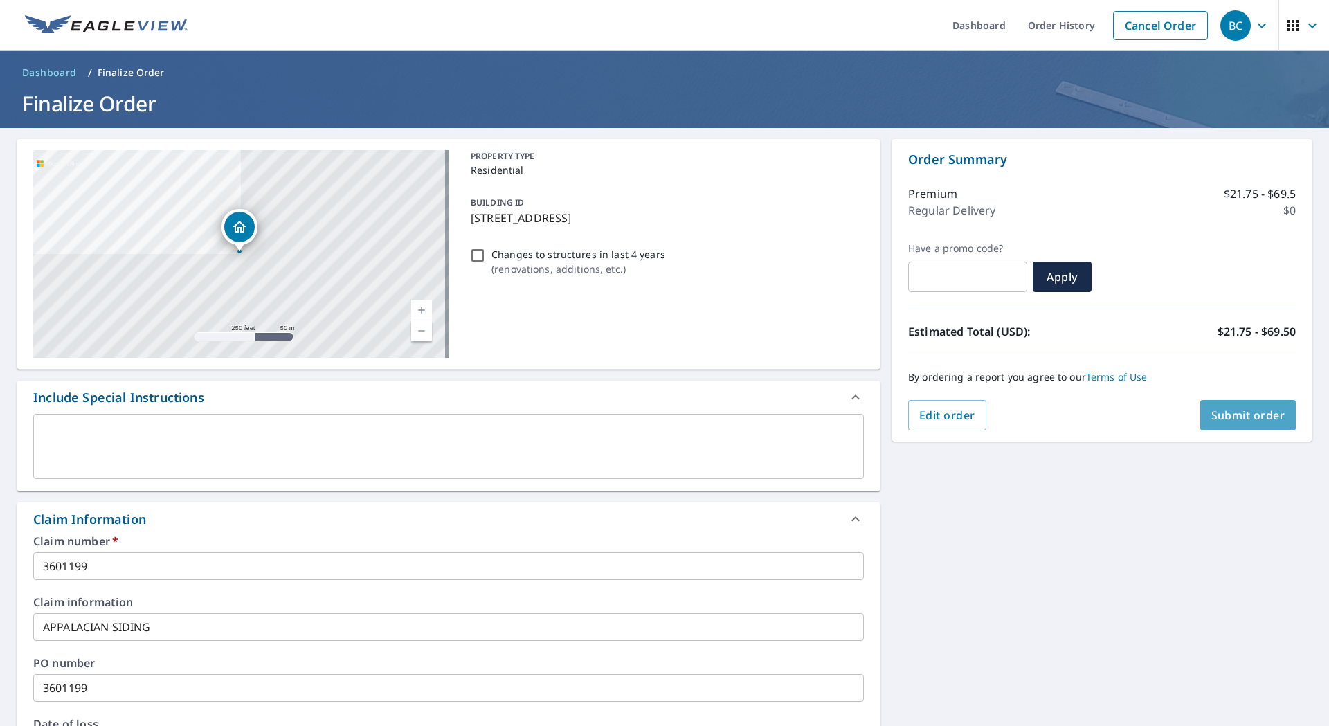
click at [1241, 413] on span "Submit order" at bounding box center [1248, 415] width 74 height 15
checkbox input "true"
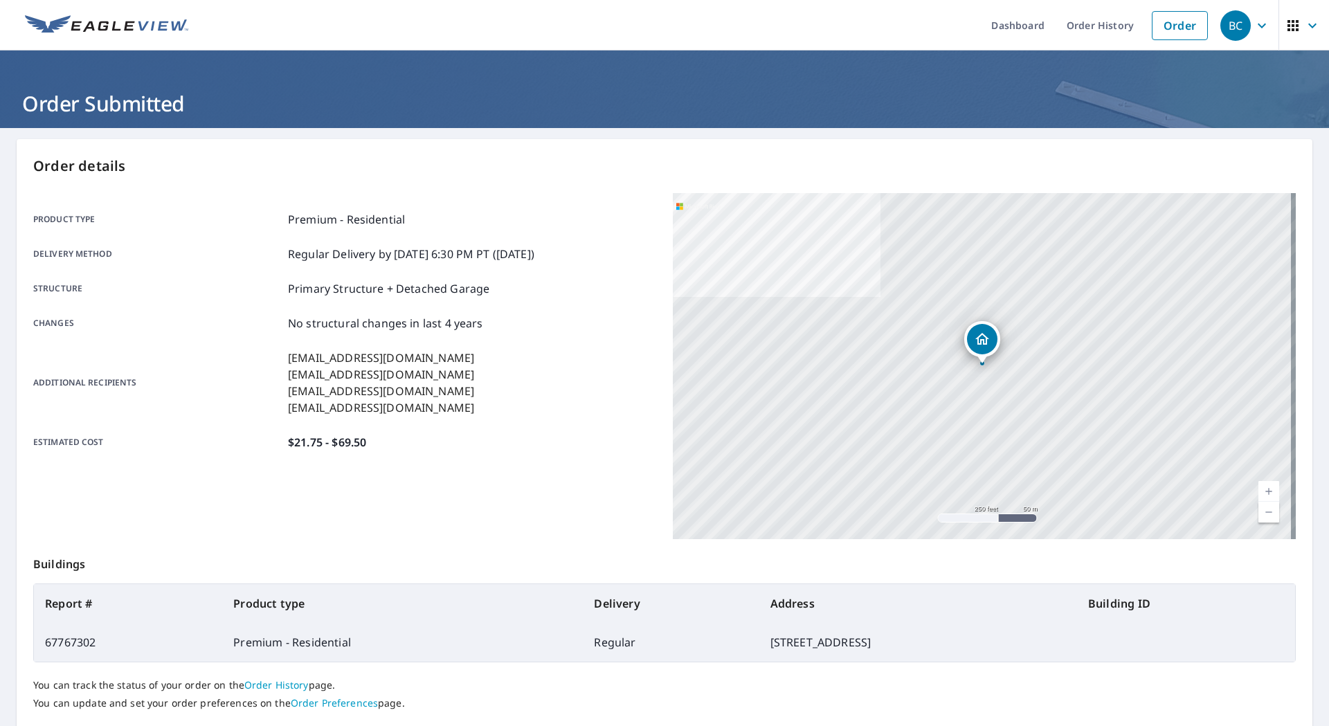
scroll to position [89, 0]
